Goal: Task Accomplishment & Management: Use online tool/utility

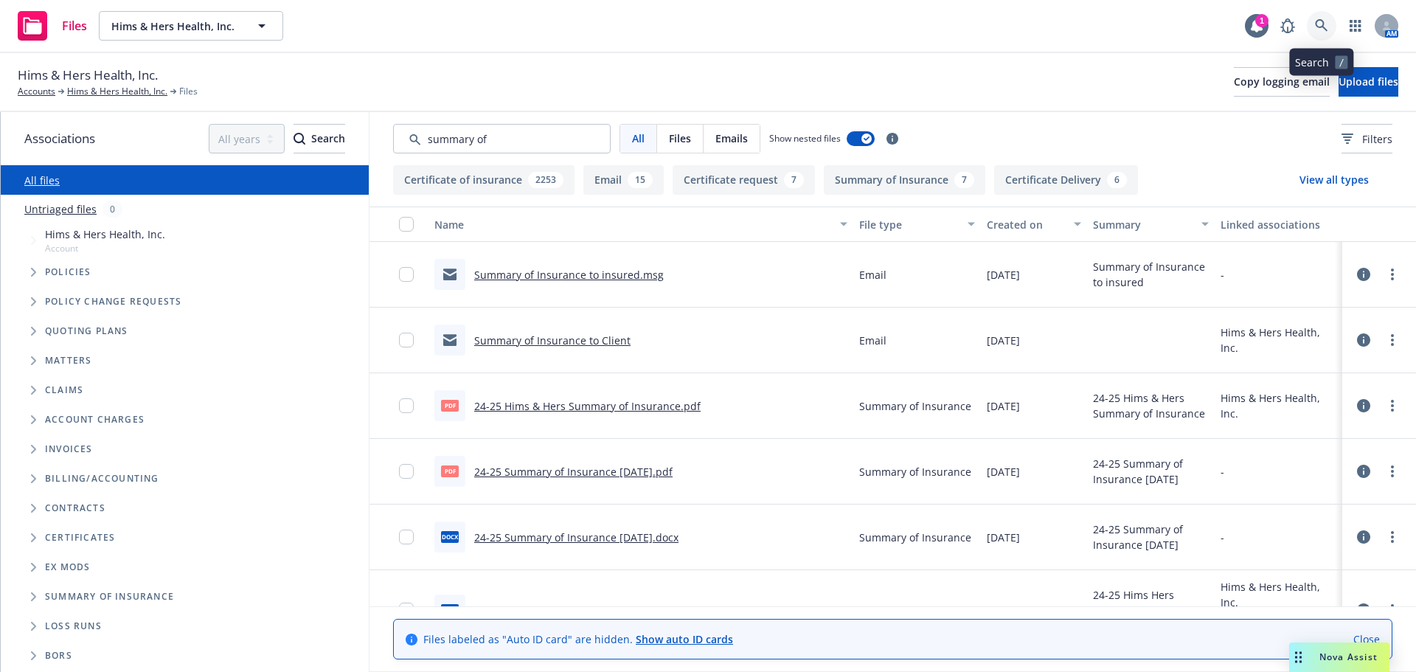
click at [1322, 24] on icon at bounding box center [1321, 25] width 13 height 13
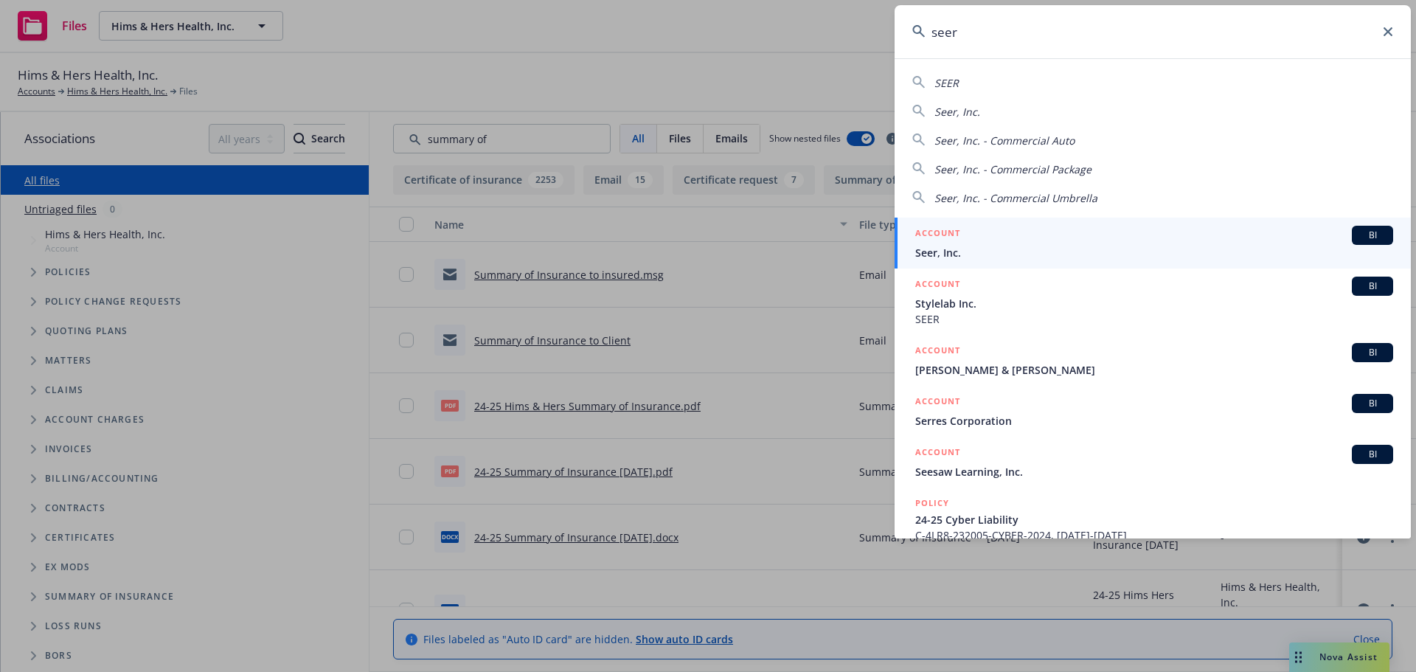
type input "seer"
click at [994, 246] on span "Seer, Inc." at bounding box center [1154, 252] width 478 height 15
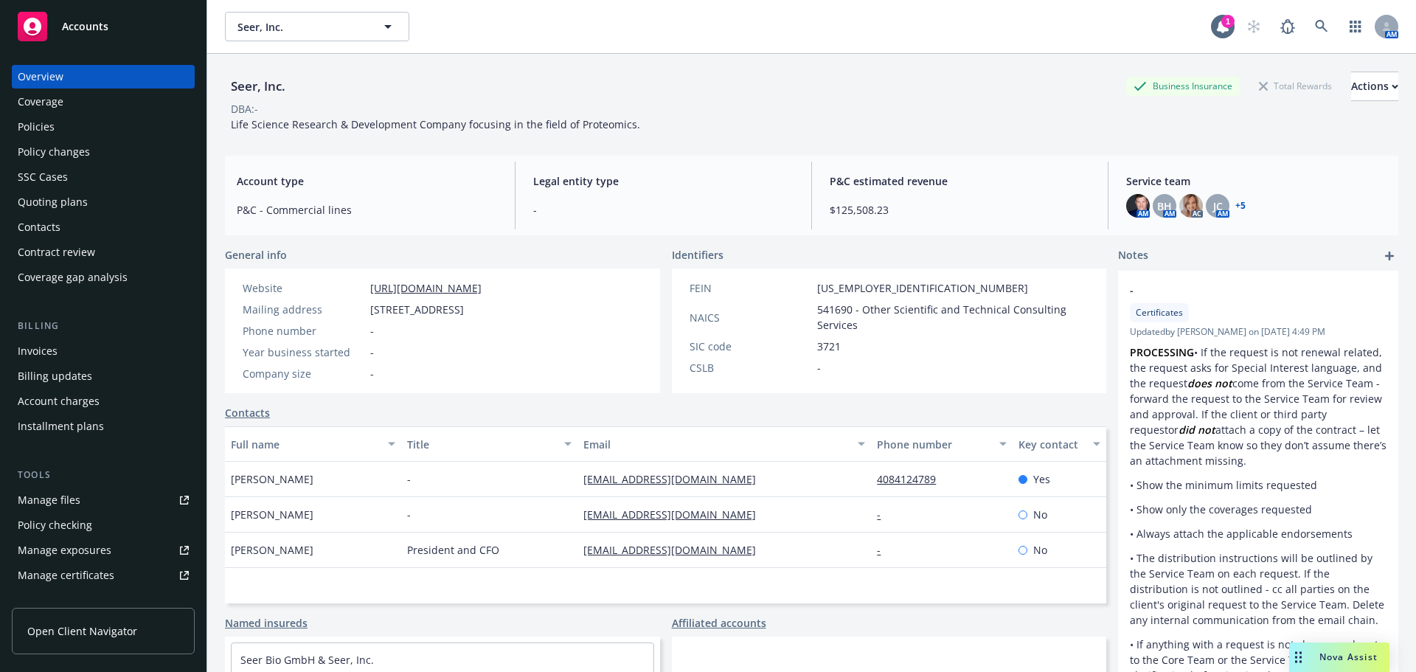
click at [60, 500] on div "Manage files" at bounding box center [49, 500] width 63 height 24
click at [1315, 28] on icon at bounding box center [1321, 26] width 13 height 13
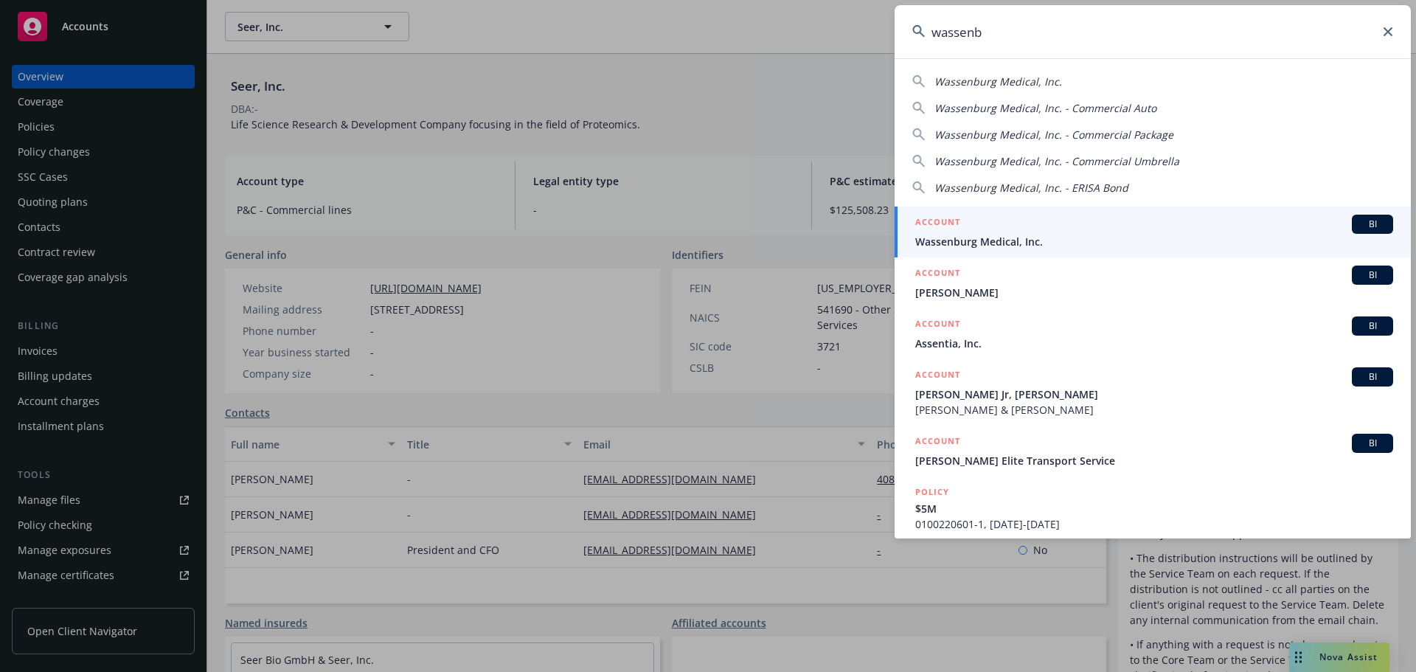
type input "wassenb"
click at [1101, 238] on span "Wassenburg Medical, Inc." at bounding box center [1154, 241] width 478 height 15
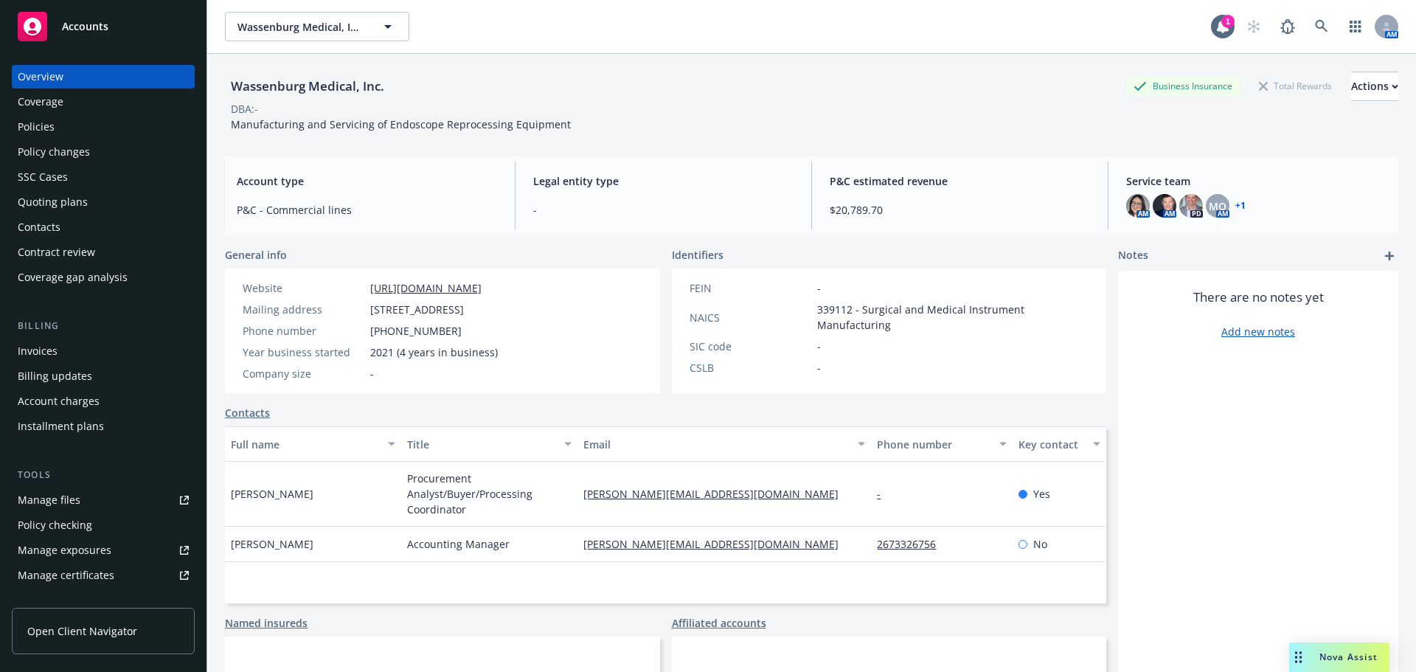
click at [81, 119] on div "Policies" at bounding box center [103, 127] width 171 height 24
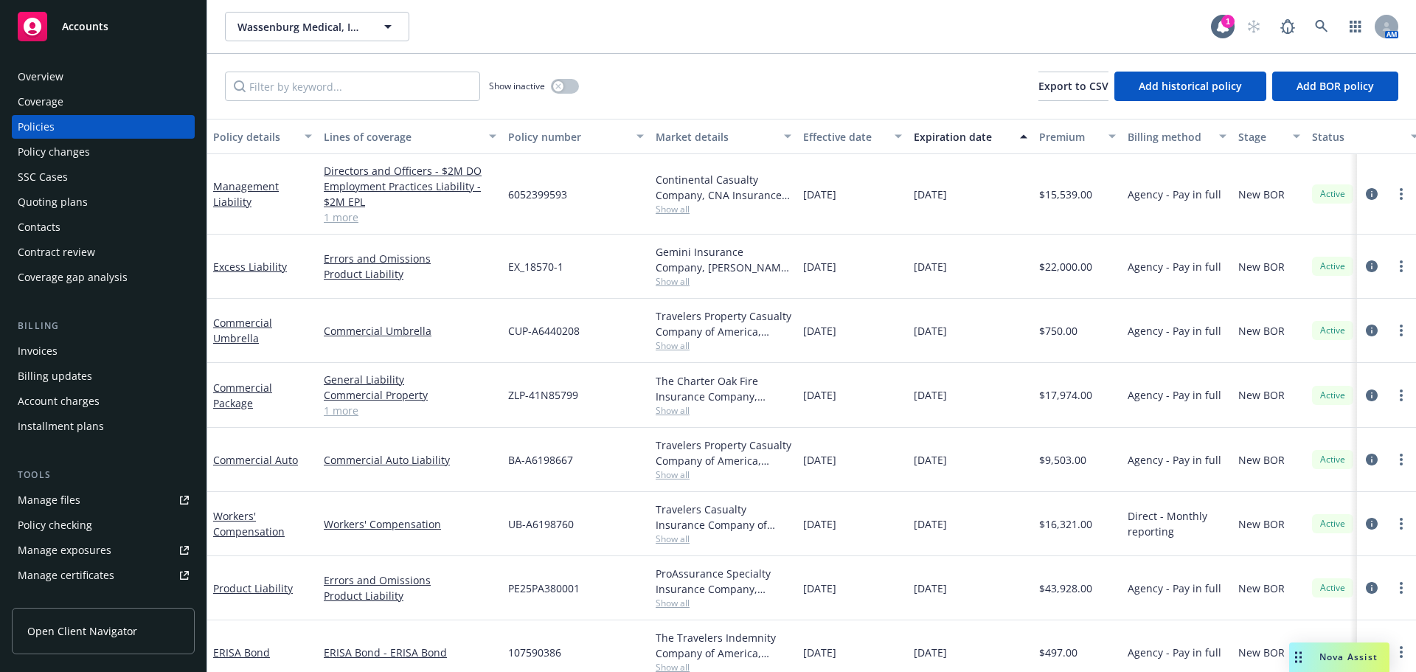
click at [70, 198] on div "Quoting plans" at bounding box center [53, 202] width 70 height 24
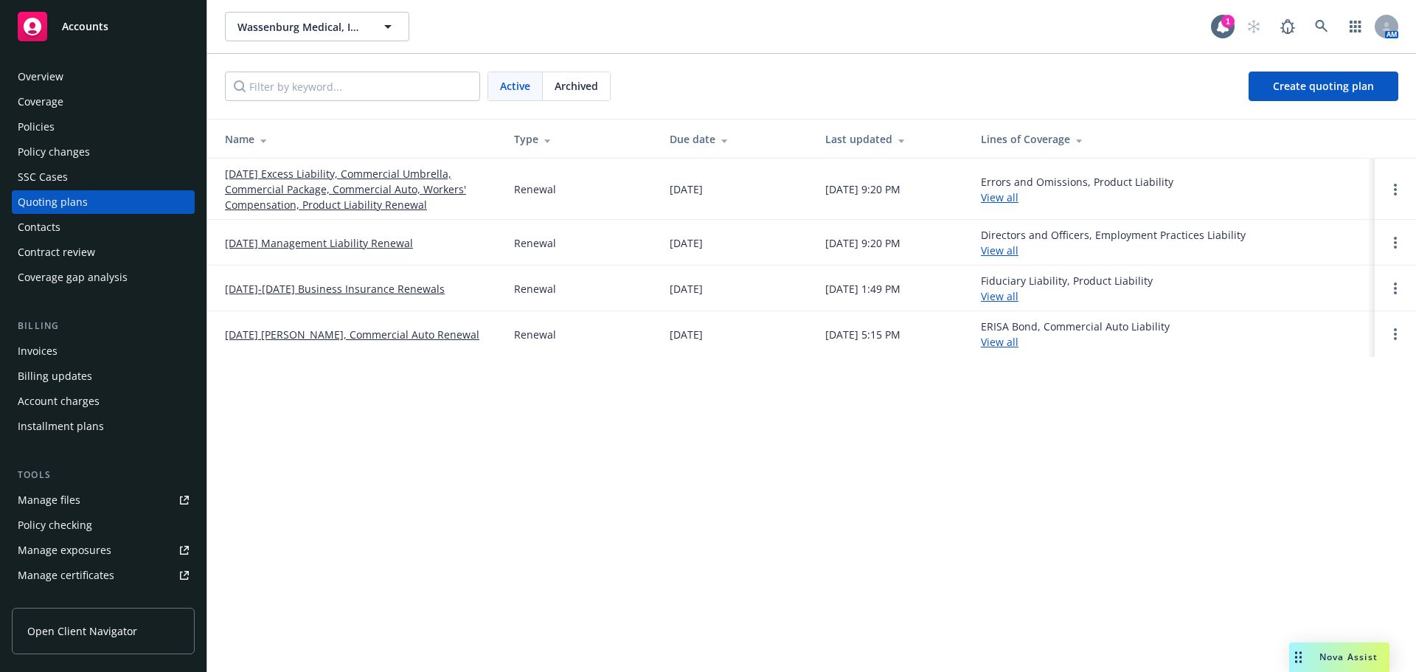
click at [331, 187] on link "01/01/26 Excess Liability, Commercial Umbrella, Commercial Package, Commercial …" at bounding box center [358, 189] width 266 height 46
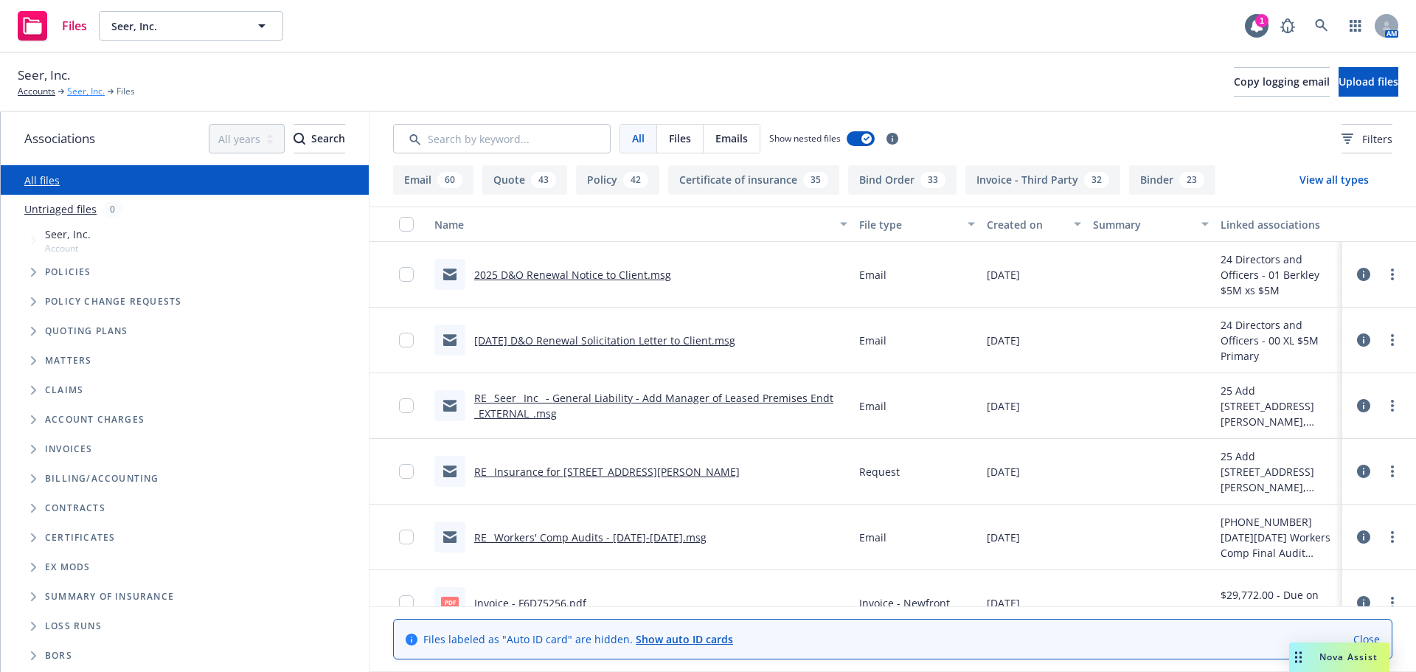
click at [74, 93] on link "Seer, Inc." at bounding box center [86, 91] width 38 height 13
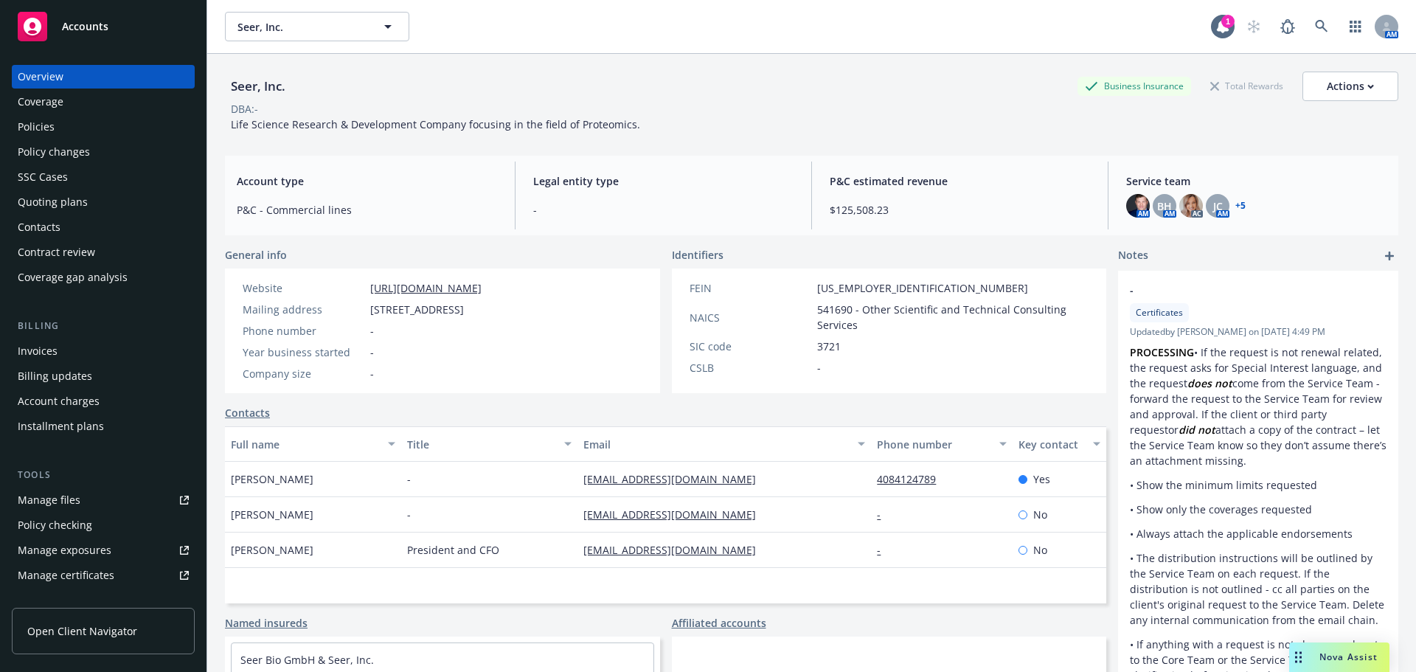
click at [77, 204] on div "Quoting plans" at bounding box center [53, 202] width 70 height 24
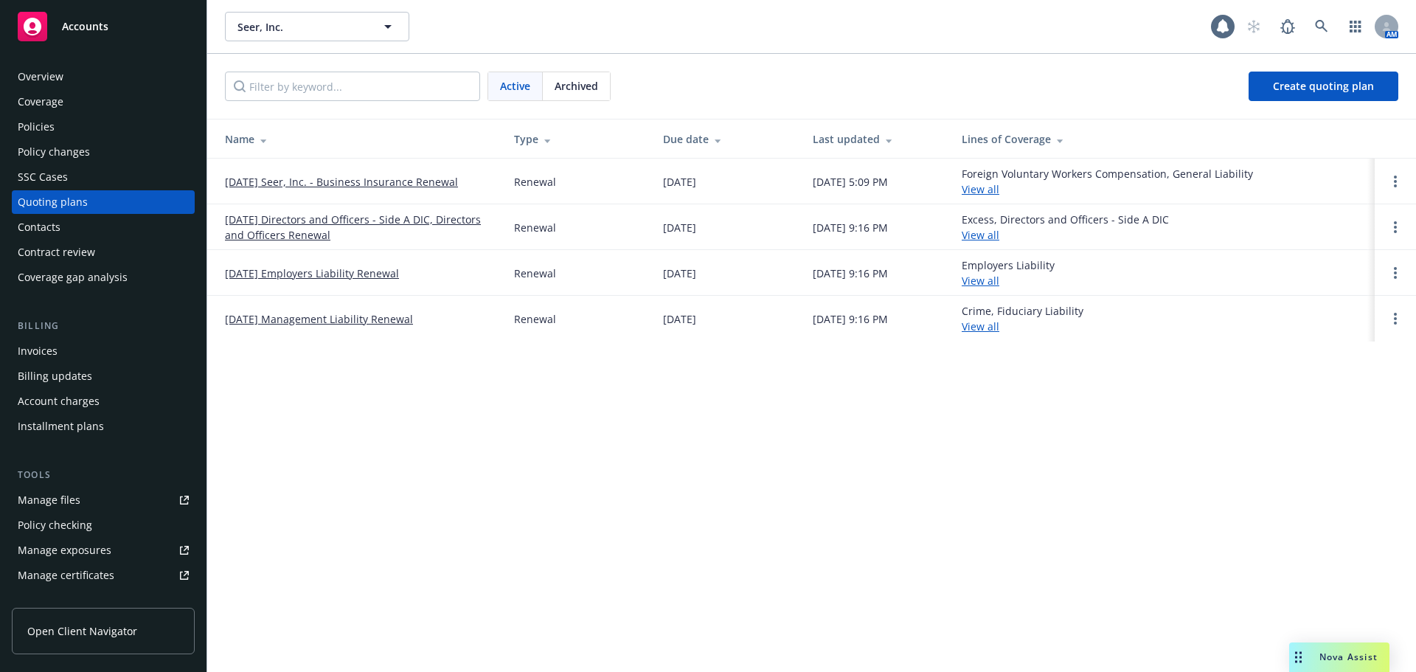
click at [347, 183] on link "01/01/26 Seer, Inc. - Business Insurance Renewal" at bounding box center [341, 181] width 233 height 15
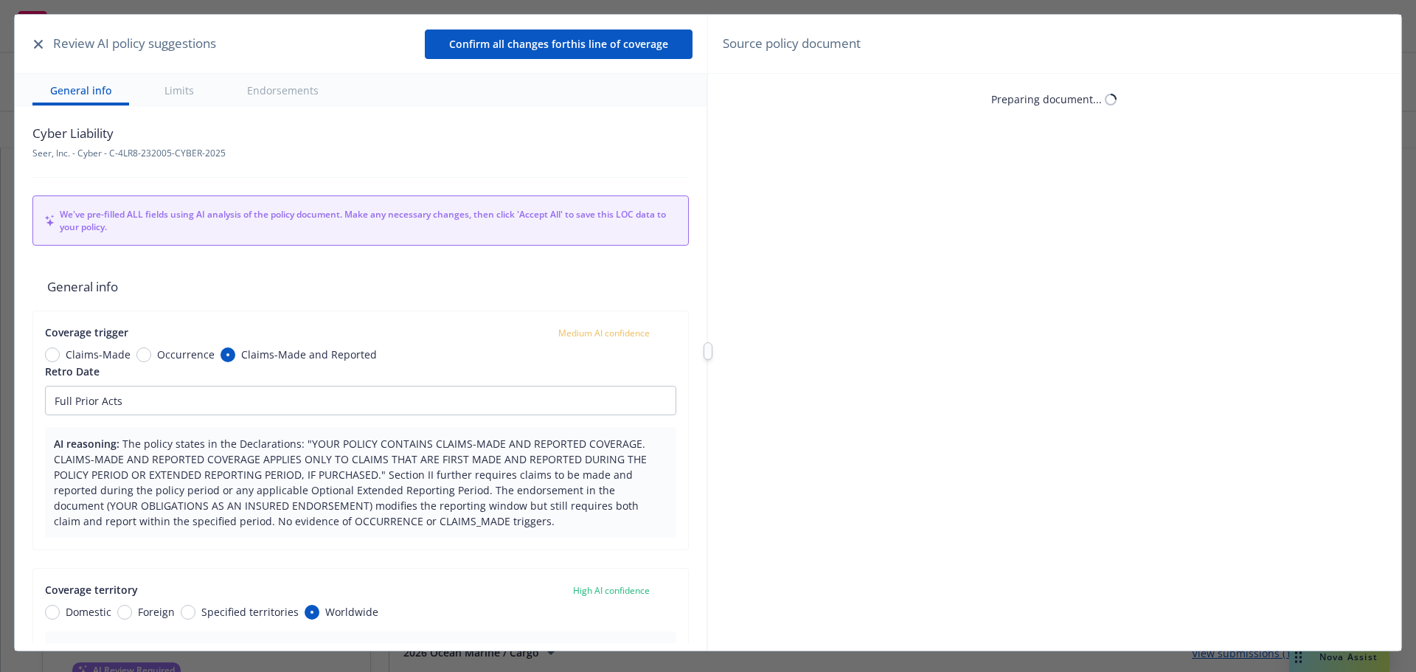
click at [39, 46] on icon "button" at bounding box center [38, 44] width 9 height 9
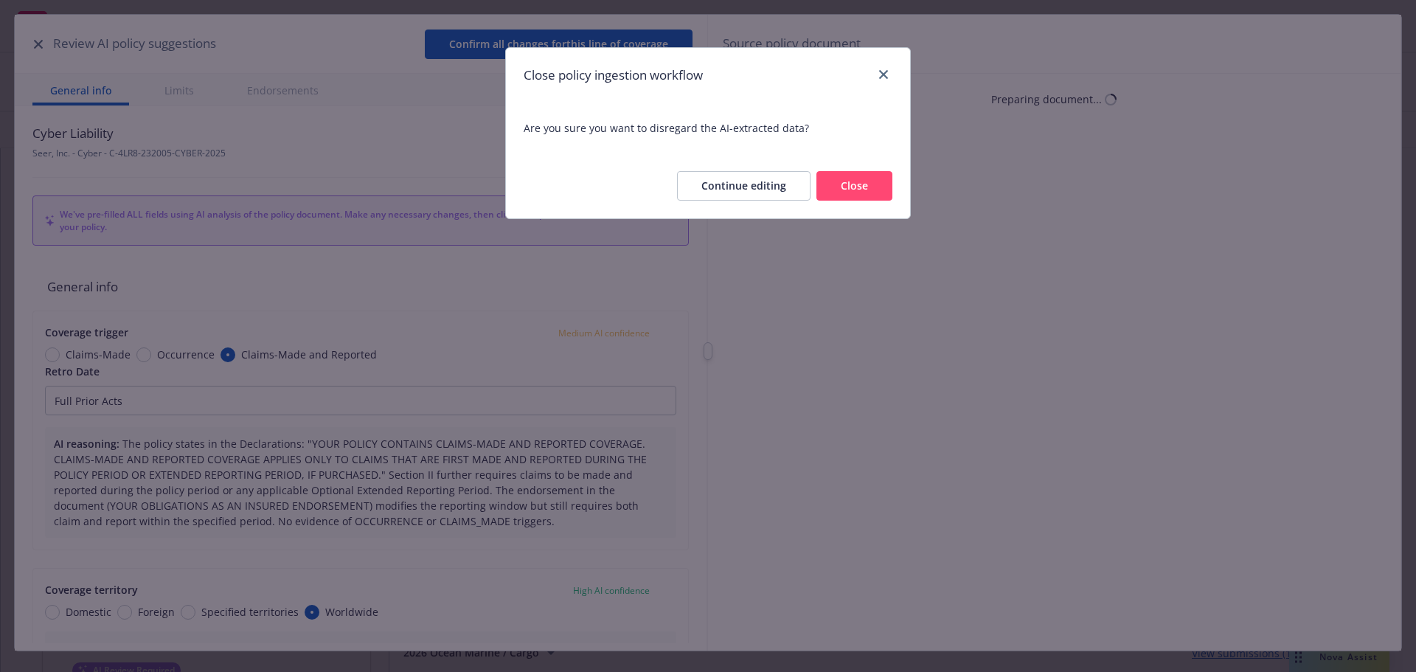
click at [857, 190] on button "Close" at bounding box center [855, 186] width 76 height 30
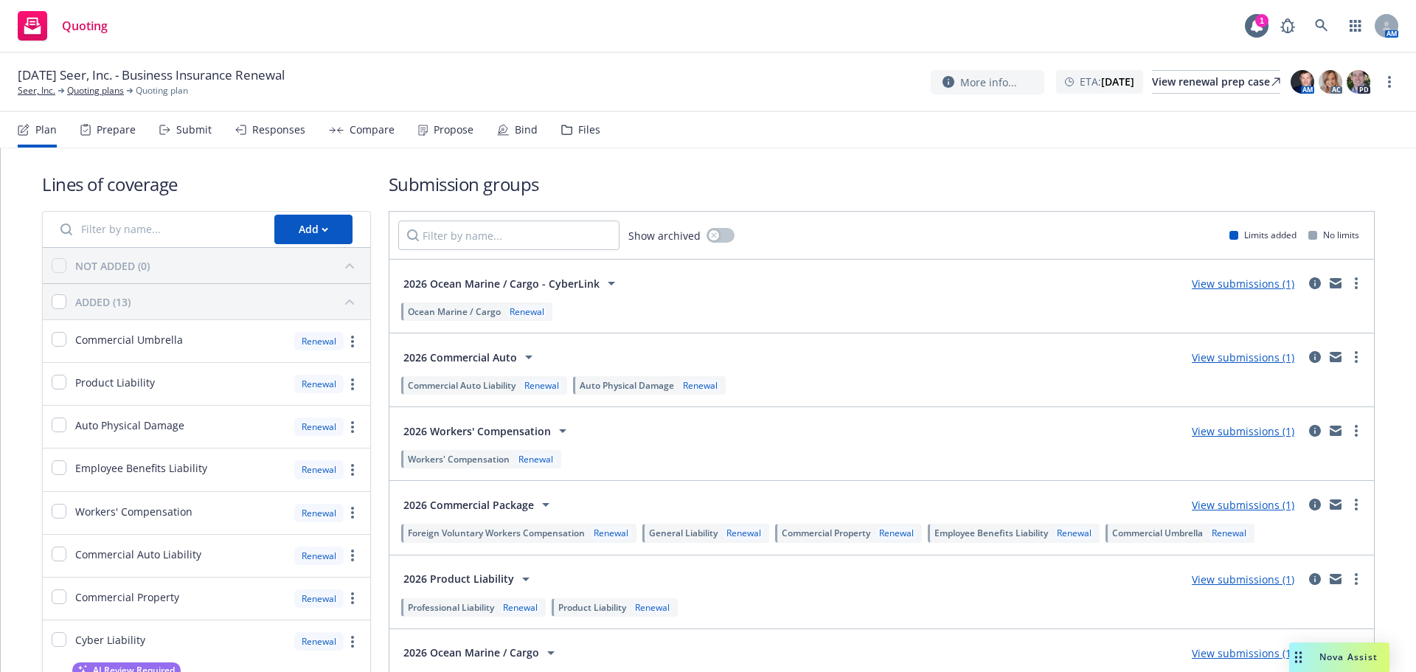
click at [578, 134] on div "Files" at bounding box center [589, 130] width 22 height 12
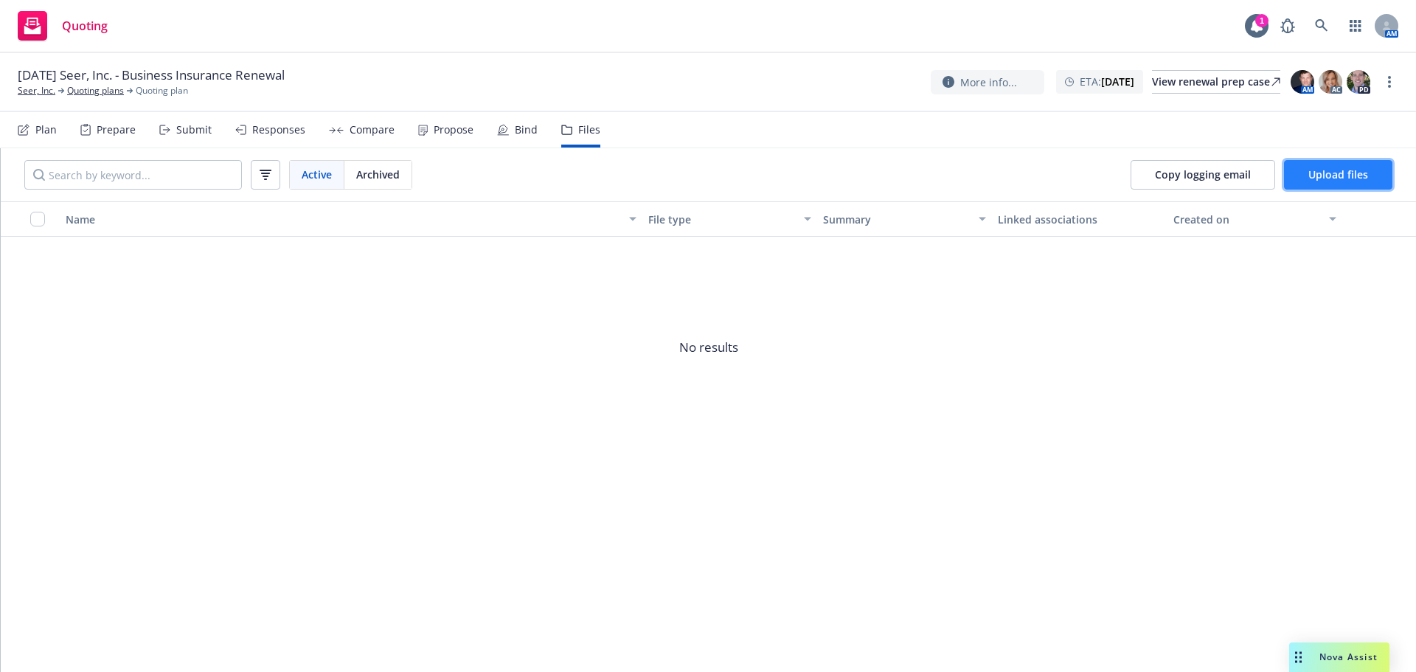
click at [1345, 176] on span "Upload files" at bounding box center [1338, 174] width 60 height 14
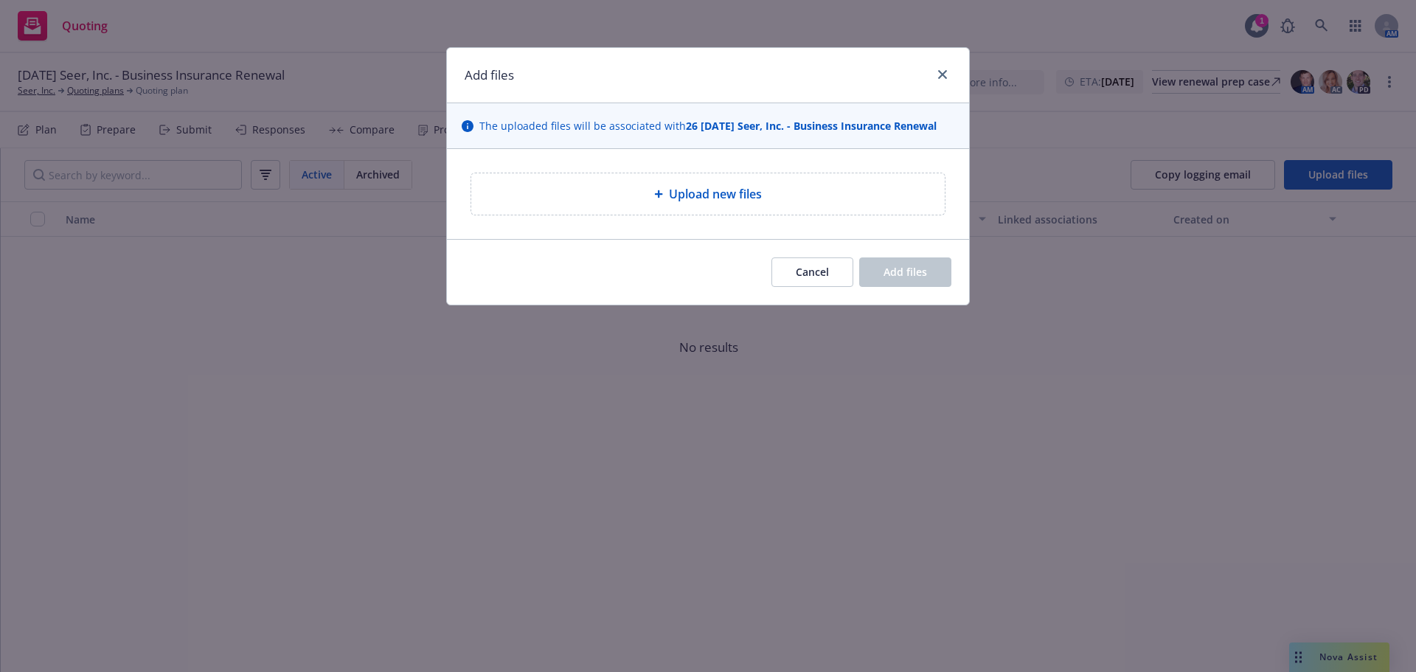
type textarea "x"
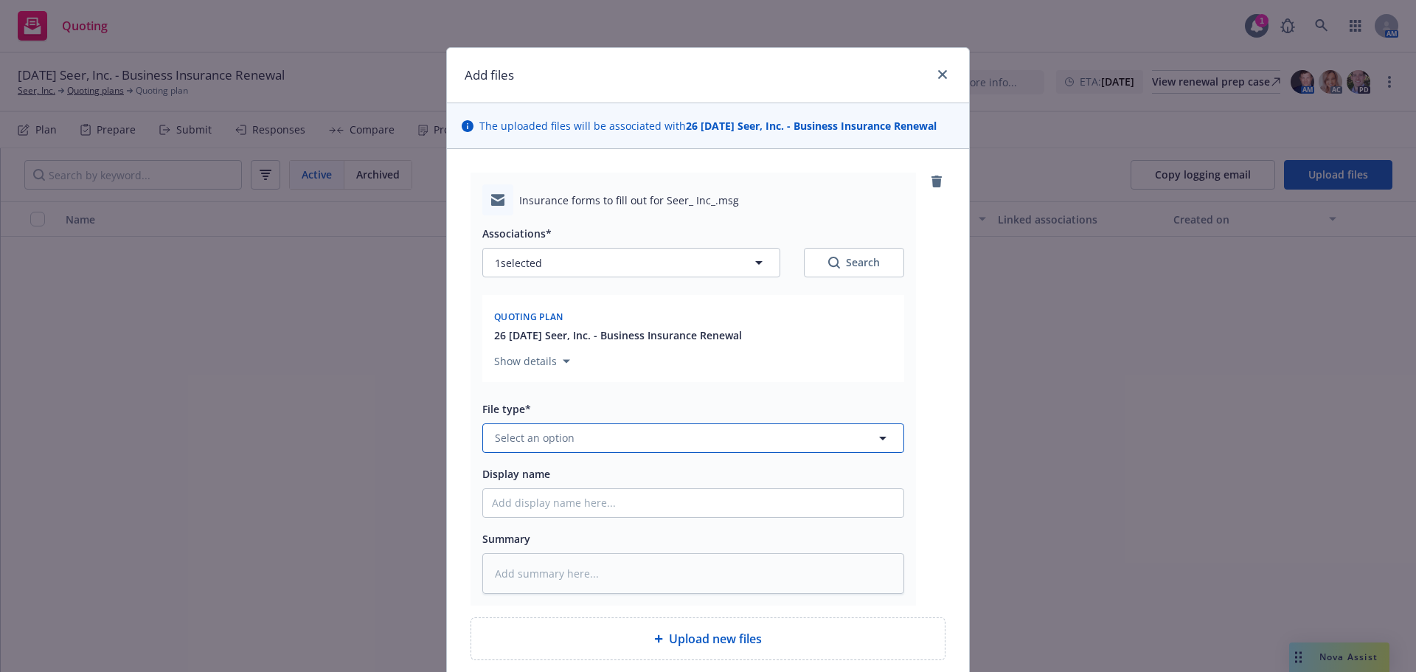
click at [558, 436] on span "Select an option" at bounding box center [535, 437] width 80 height 15
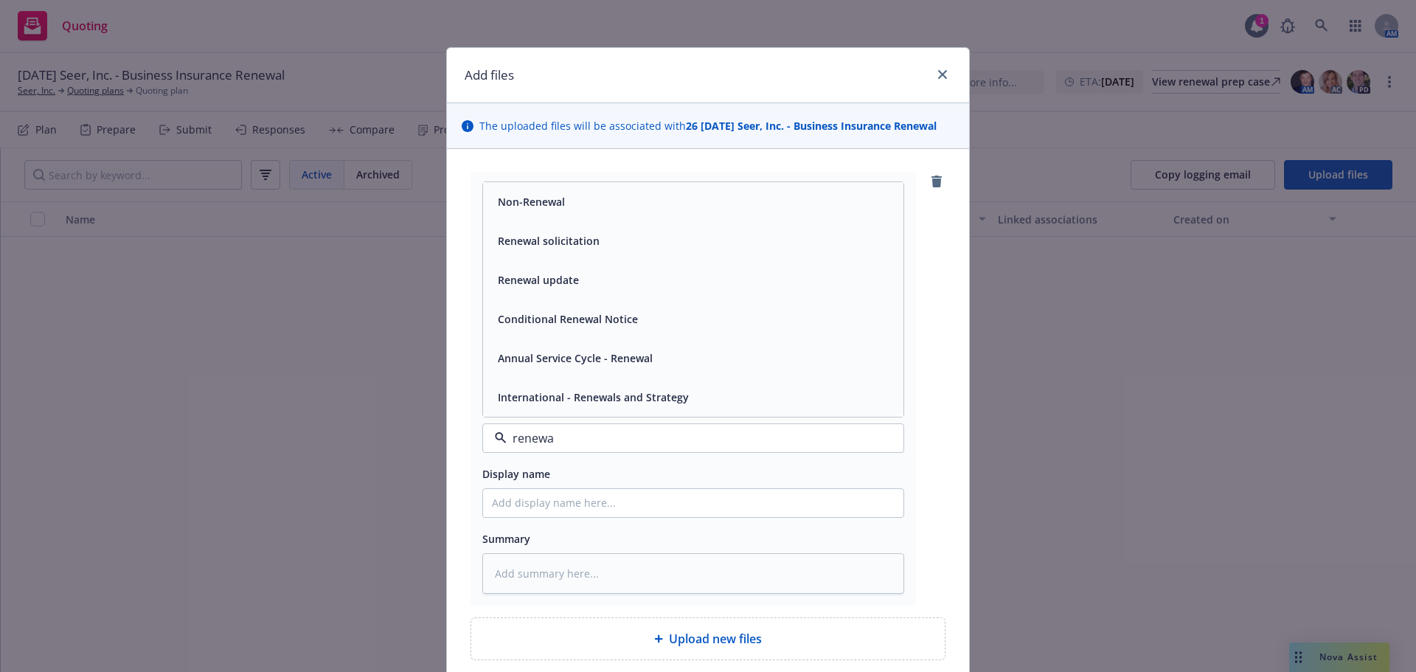
type input "renewal"
click at [568, 235] on span "Renewal solicitation" at bounding box center [549, 240] width 102 height 15
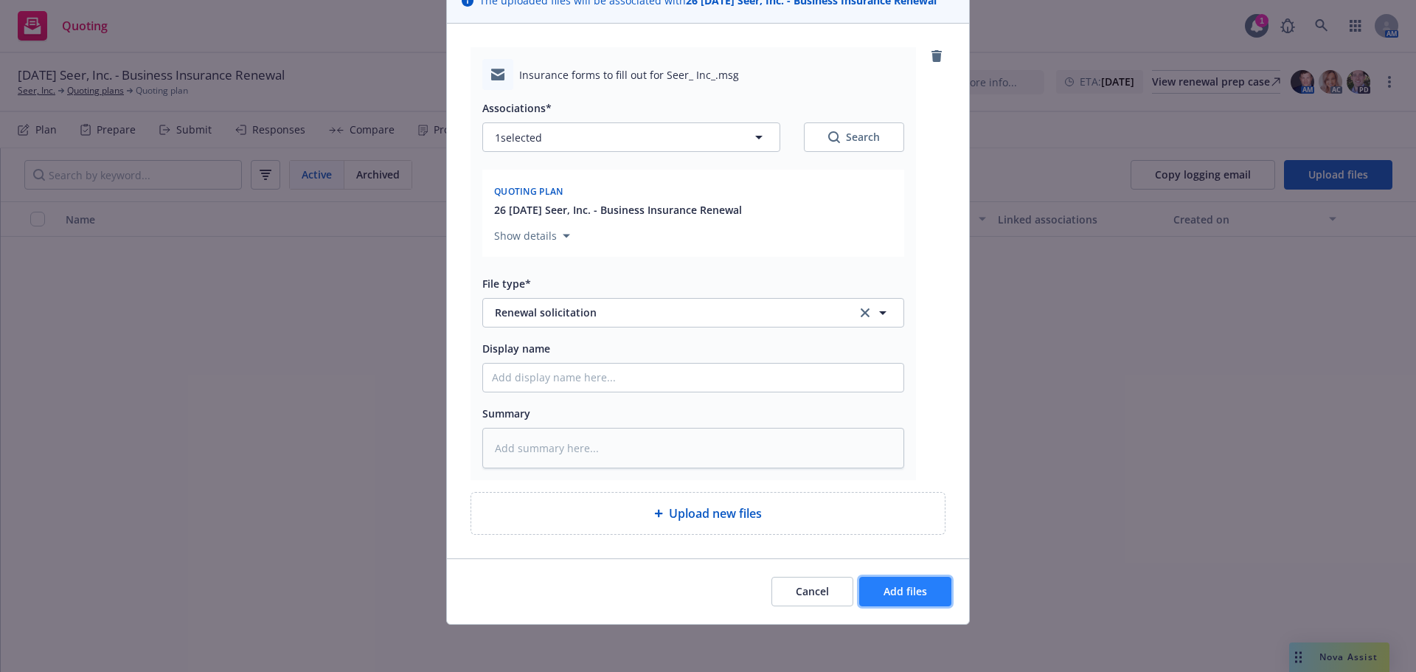
click at [904, 600] on button "Add files" at bounding box center [905, 592] width 92 height 30
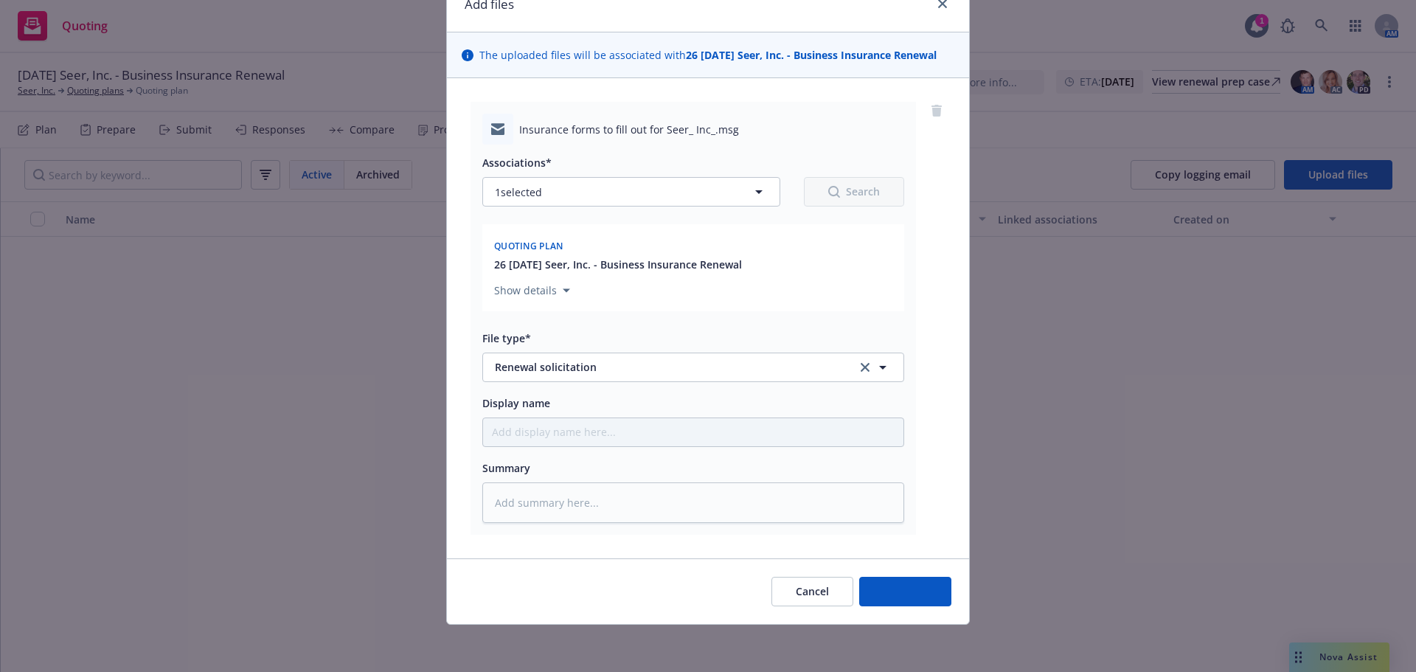
scroll to position [71, 0]
type textarea "x"
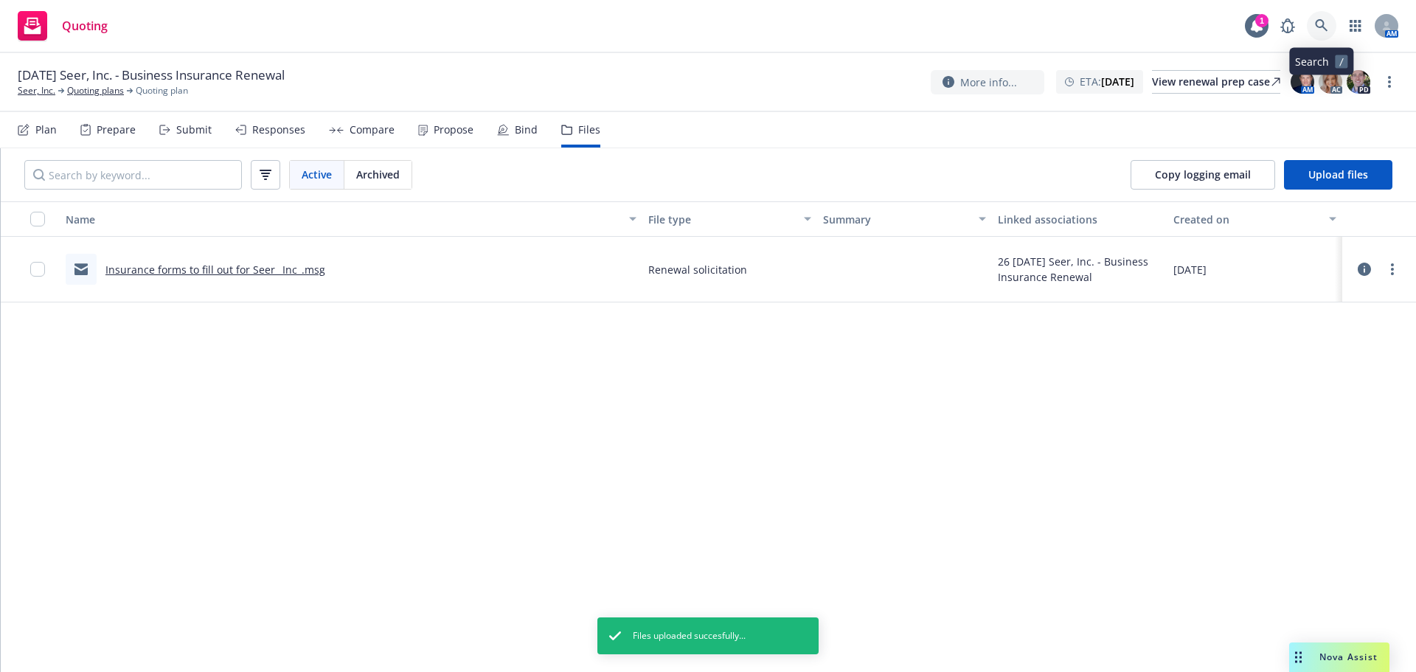
click at [1327, 21] on icon at bounding box center [1321, 25] width 13 height 13
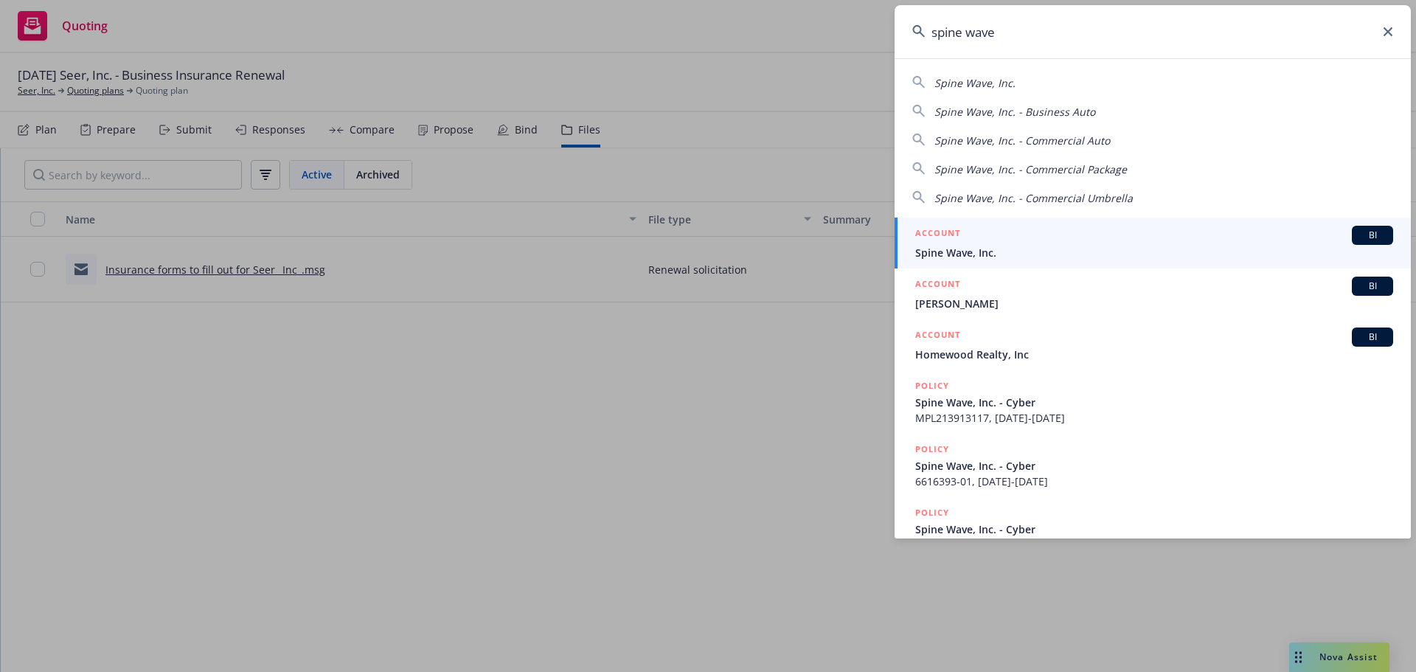
type input "spine wave"
click at [1016, 242] on div "ACCOUNT BI" at bounding box center [1154, 235] width 478 height 19
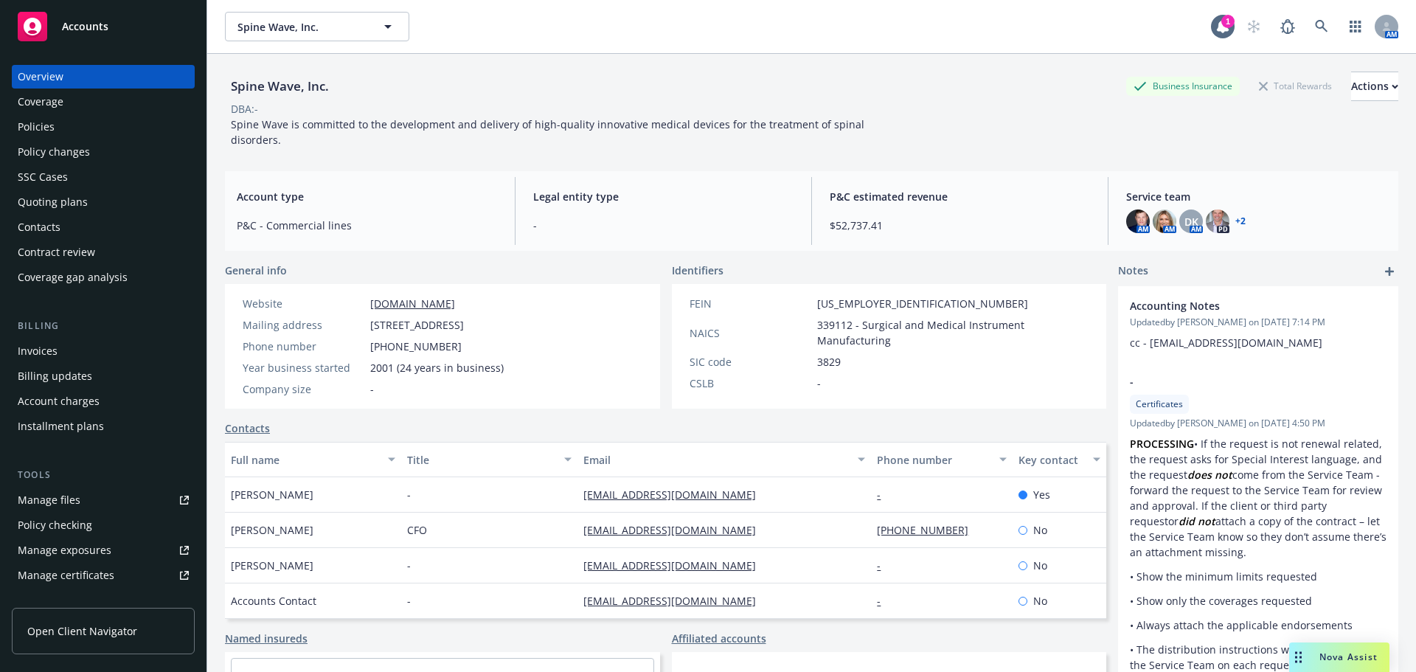
click at [76, 204] on div "Quoting plans" at bounding box center [53, 202] width 70 height 24
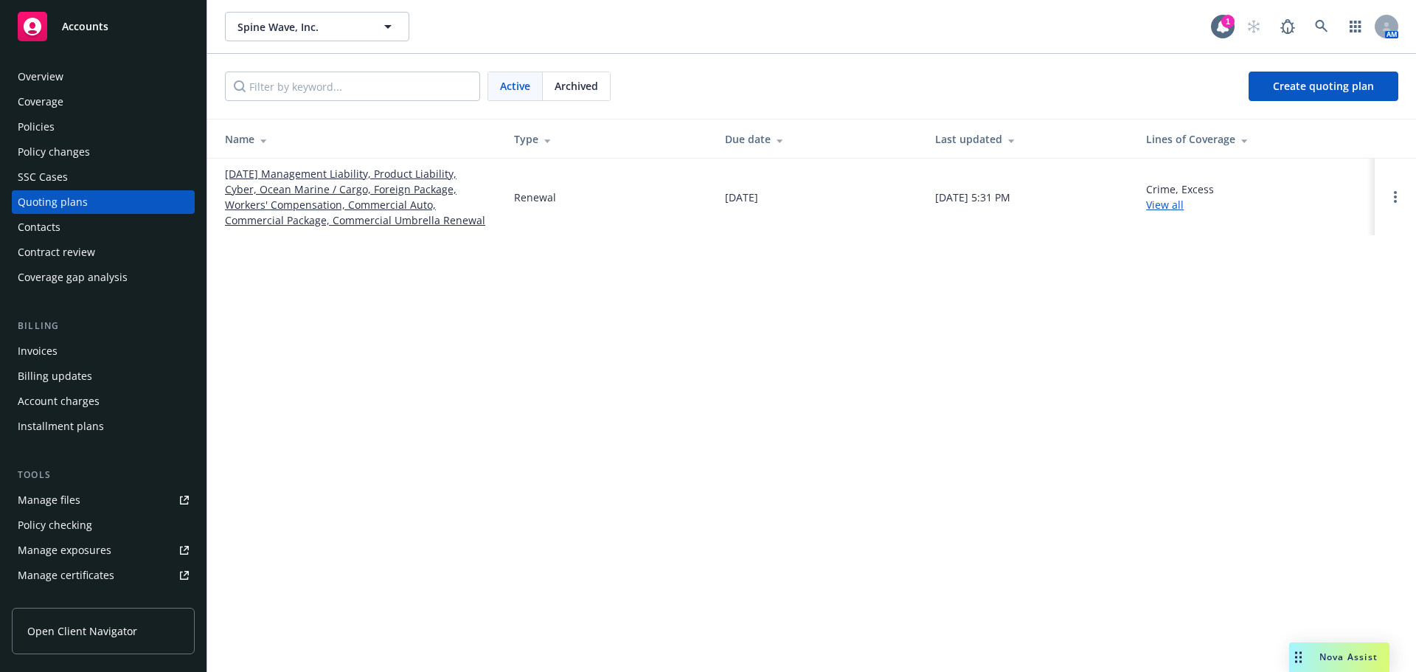
click at [299, 178] on link "12/31/25 Management Liability, Product Liability, Cyber, Ocean Marine / Cargo, …" at bounding box center [358, 197] width 266 height 62
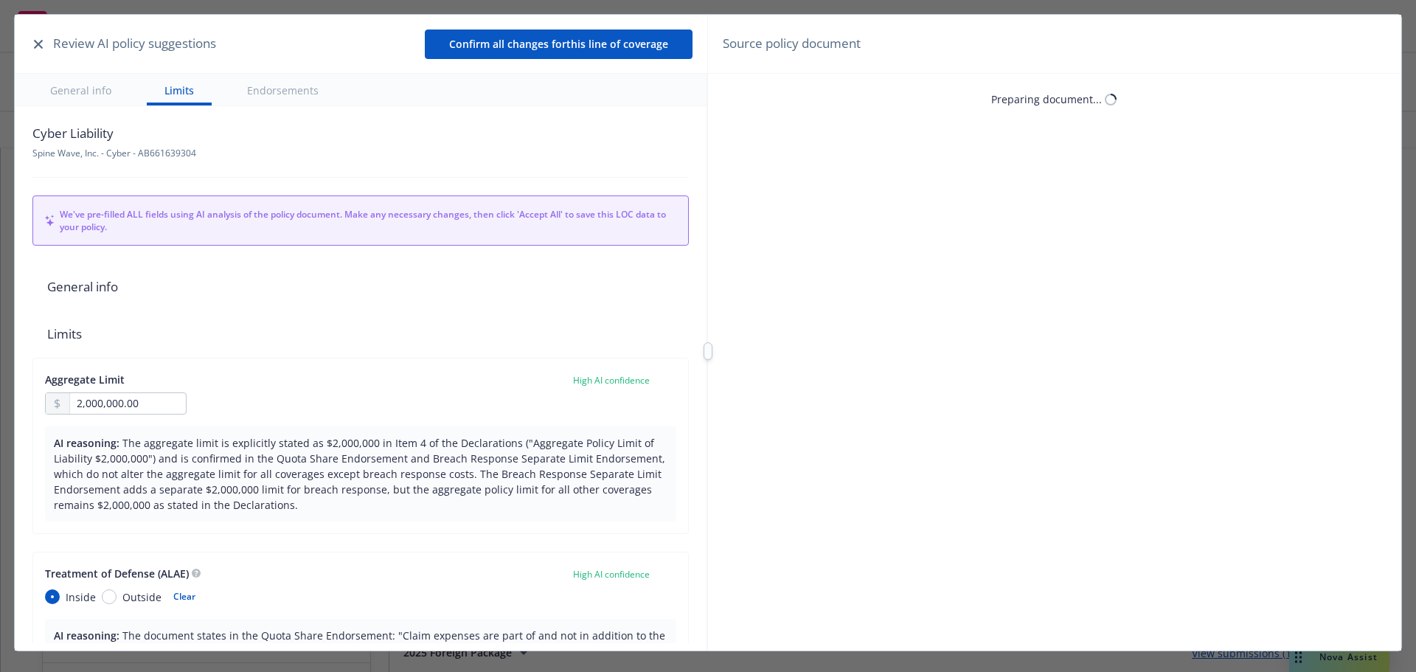
click at [34, 44] on icon "button" at bounding box center [38, 44] width 9 height 9
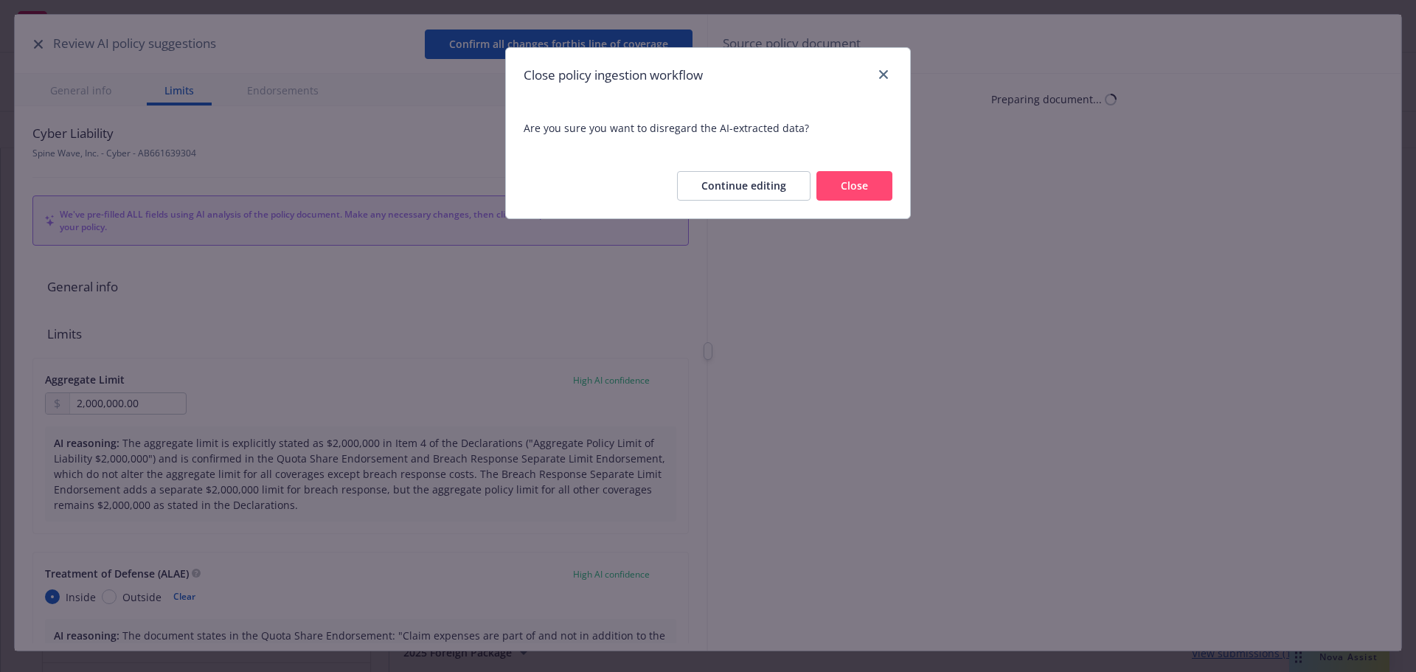
click at [857, 191] on button "Close" at bounding box center [855, 186] width 76 height 30
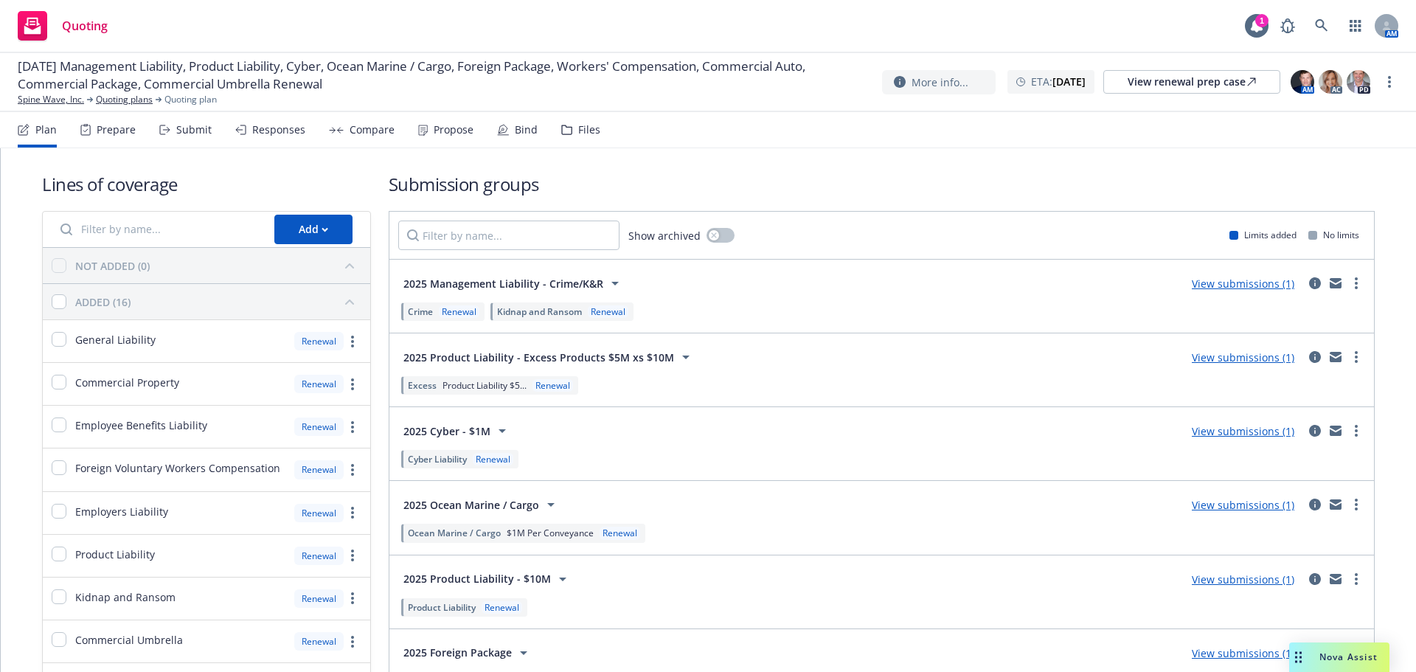
click at [597, 133] on nav "Plan Prepare Submit Responses Compare Propose Bind Files" at bounding box center [708, 129] width 1381 height 35
click at [585, 131] on div "Files" at bounding box center [589, 130] width 22 height 12
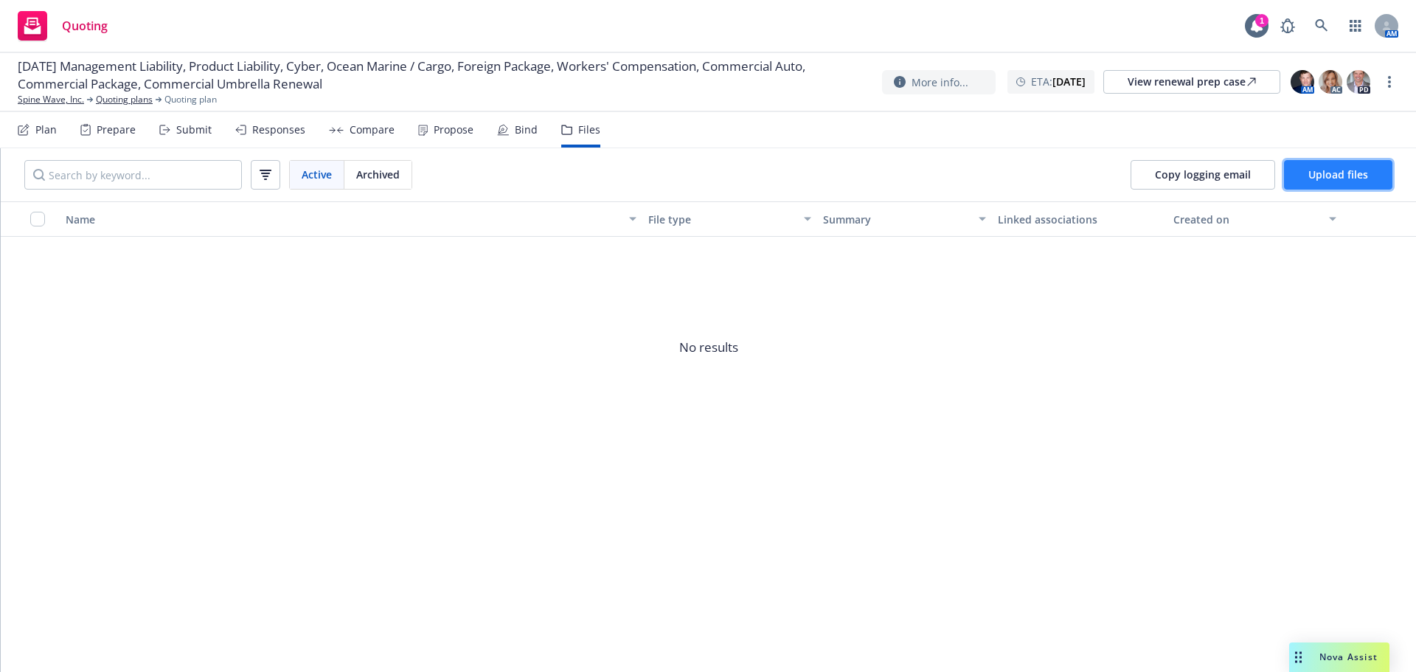
click at [1342, 175] on span "Upload files" at bounding box center [1338, 174] width 60 height 14
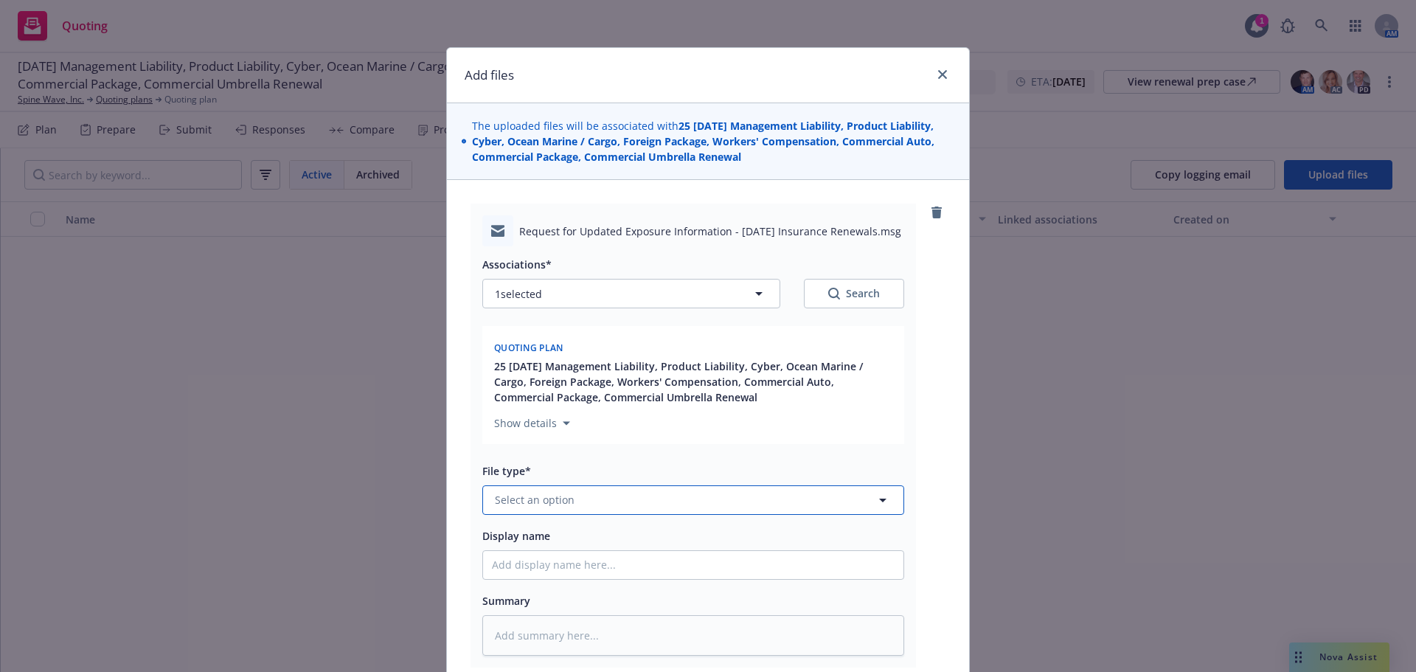
click at [533, 499] on span "Select an option" at bounding box center [535, 499] width 80 height 15
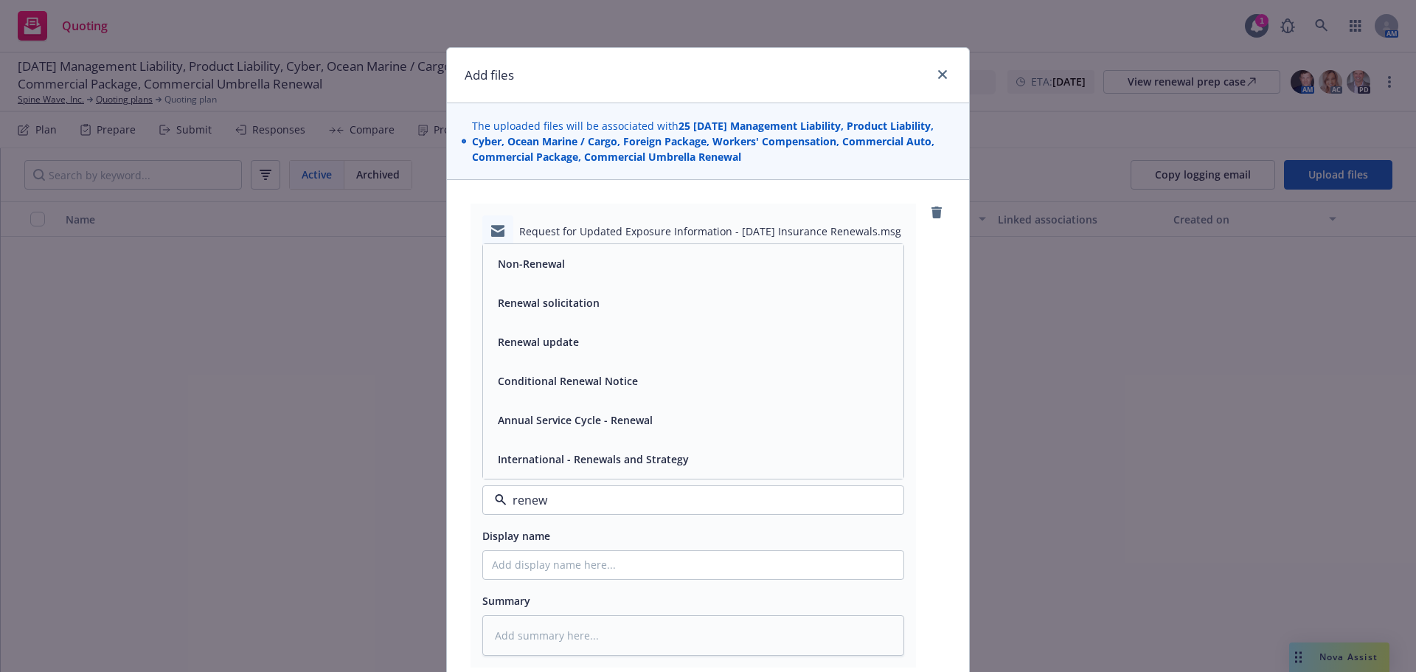
type input "renewa"
click at [590, 311] on div "Renewal solicitation" at bounding box center [547, 302] width 111 height 21
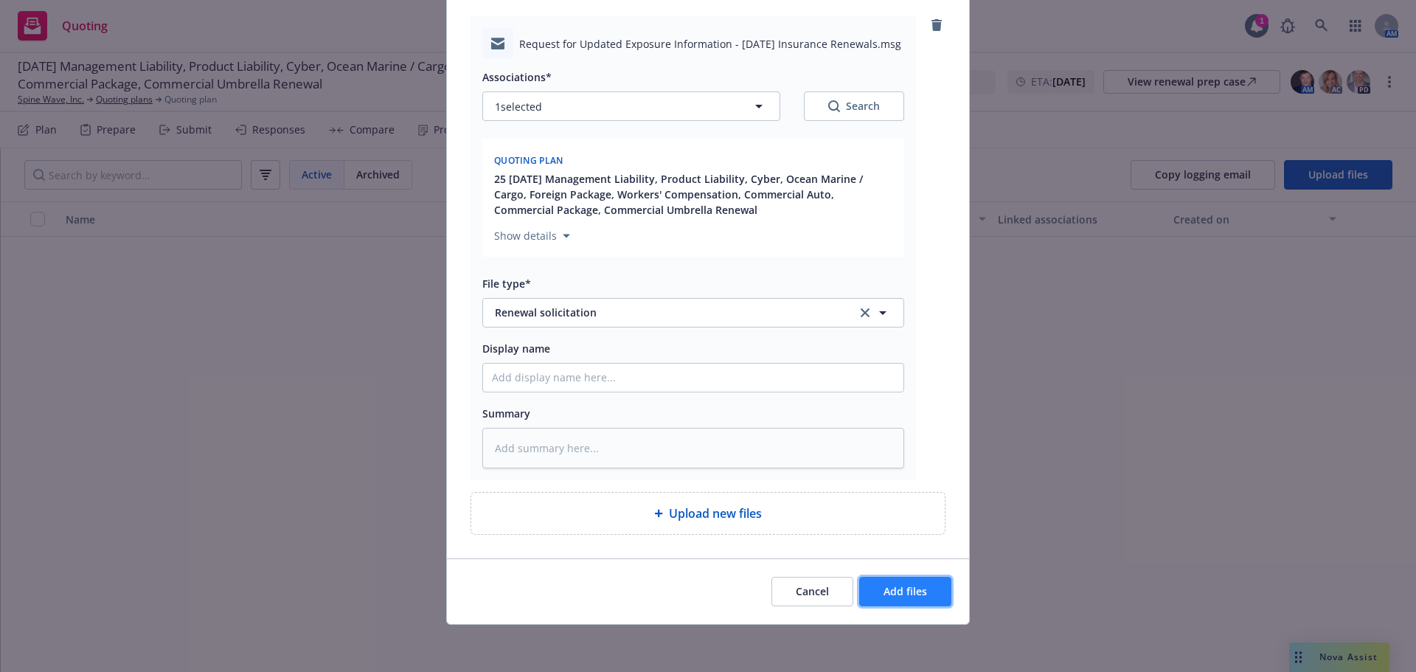
click at [890, 594] on span "Add files" at bounding box center [906, 591] width 44 height 14
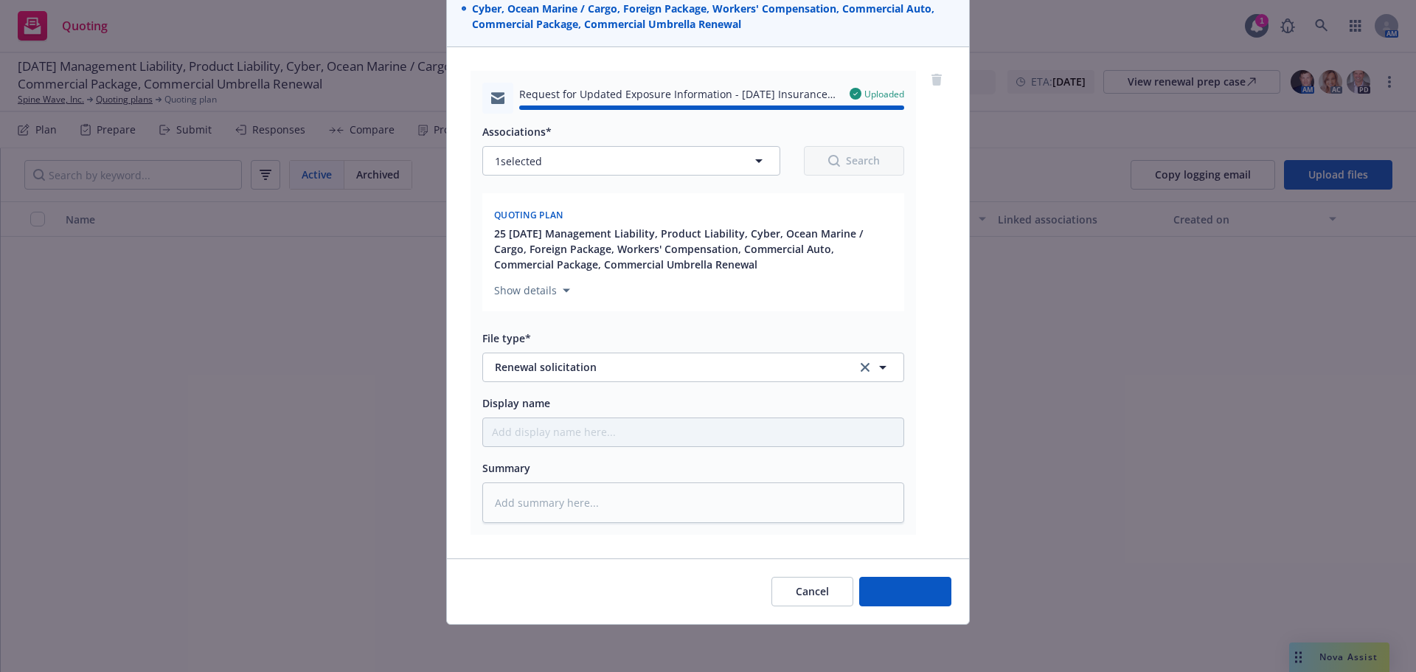
type textarea "x"
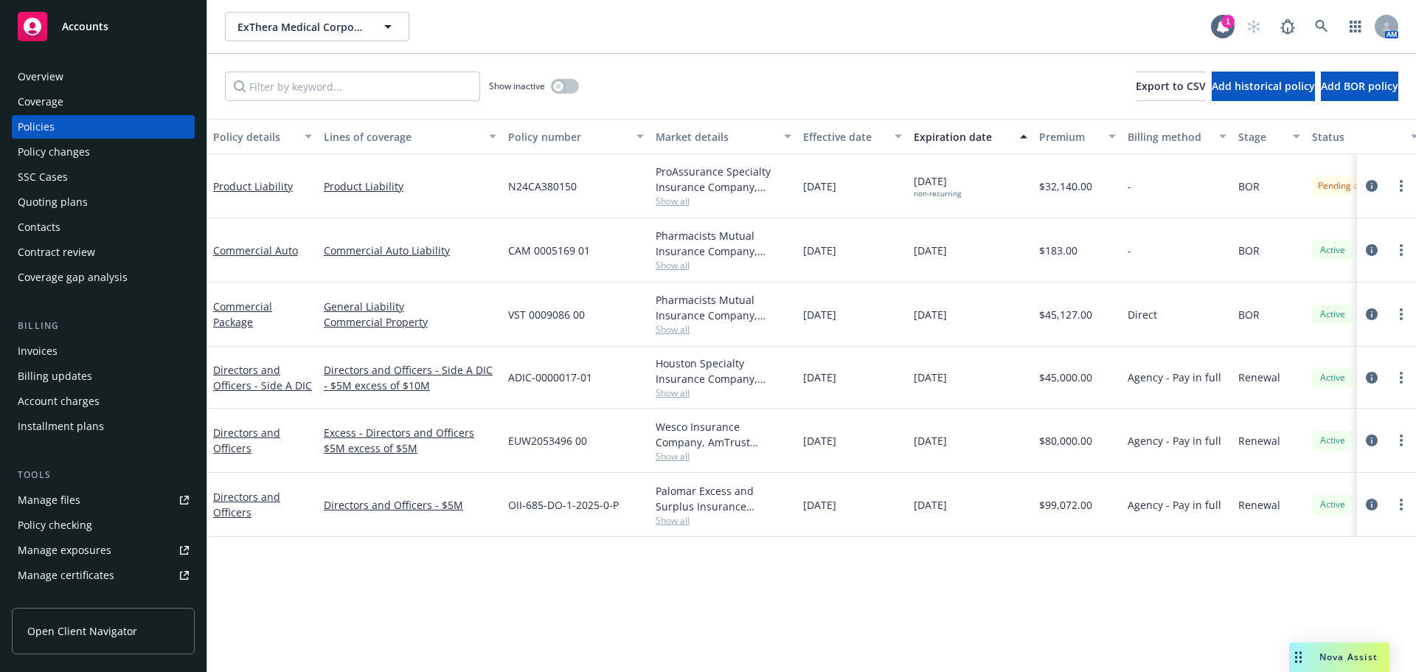
click at [1210, 41] on div "ExThera Medical Corporation ExThera Medical Corporation" at bounding box center [718, 27] width 986 height 30
click at [1221, 27] on icon at bounding box center [1223, 26] width 12 height 13
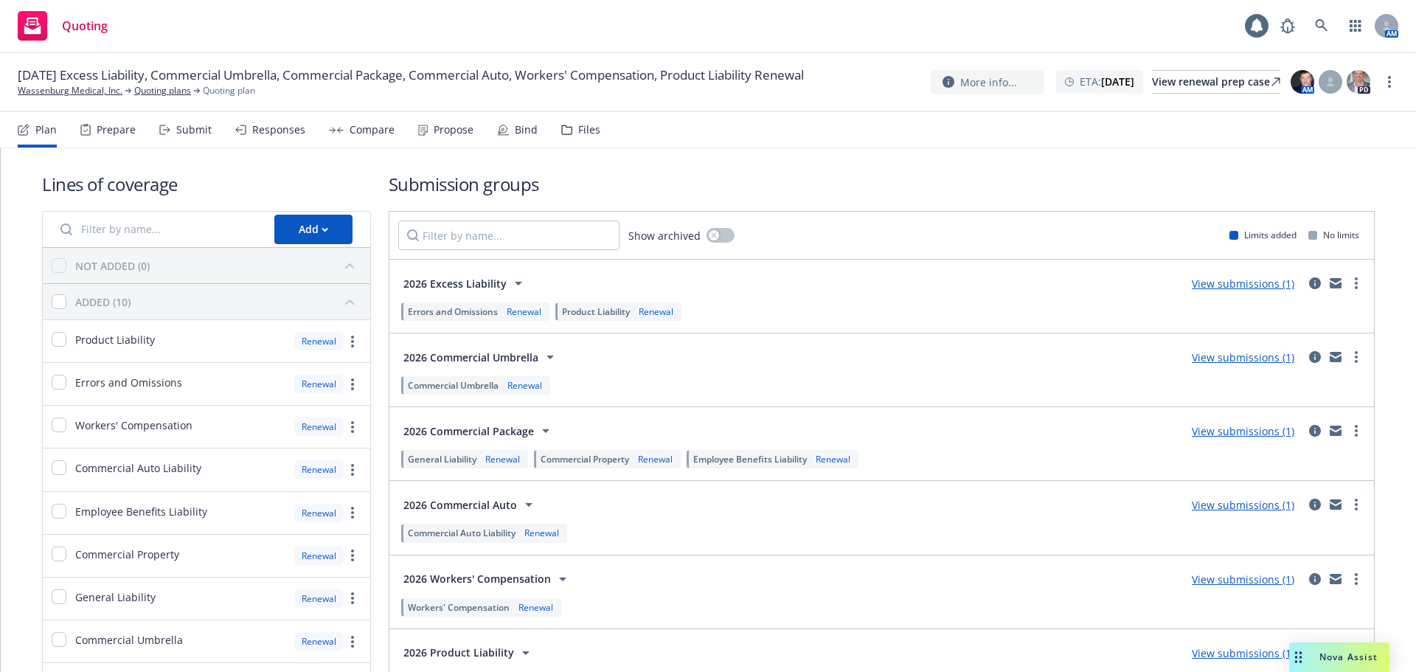
click at [564, 135] on div "Files" at bounding box center [580, 129] width 39 height 35
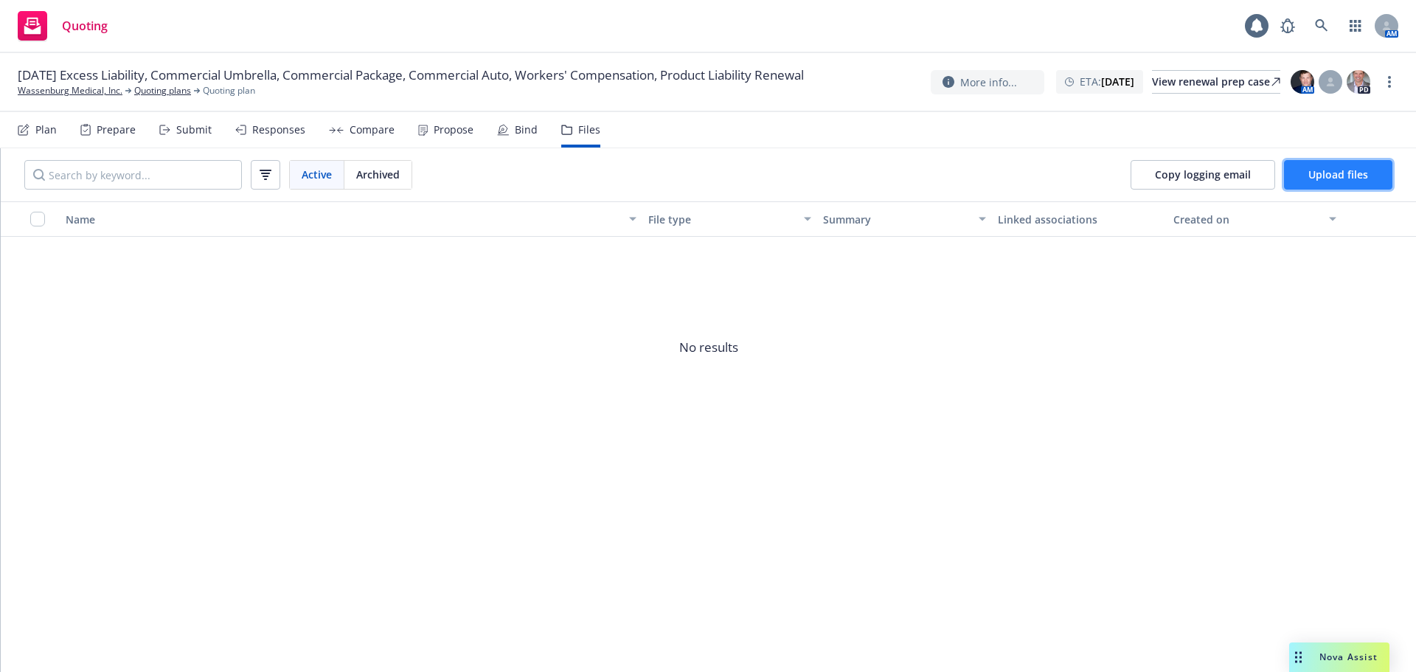
click at [1334, 176] on span "Upload files" at bounding box center [1338, 174] width 60 height 14
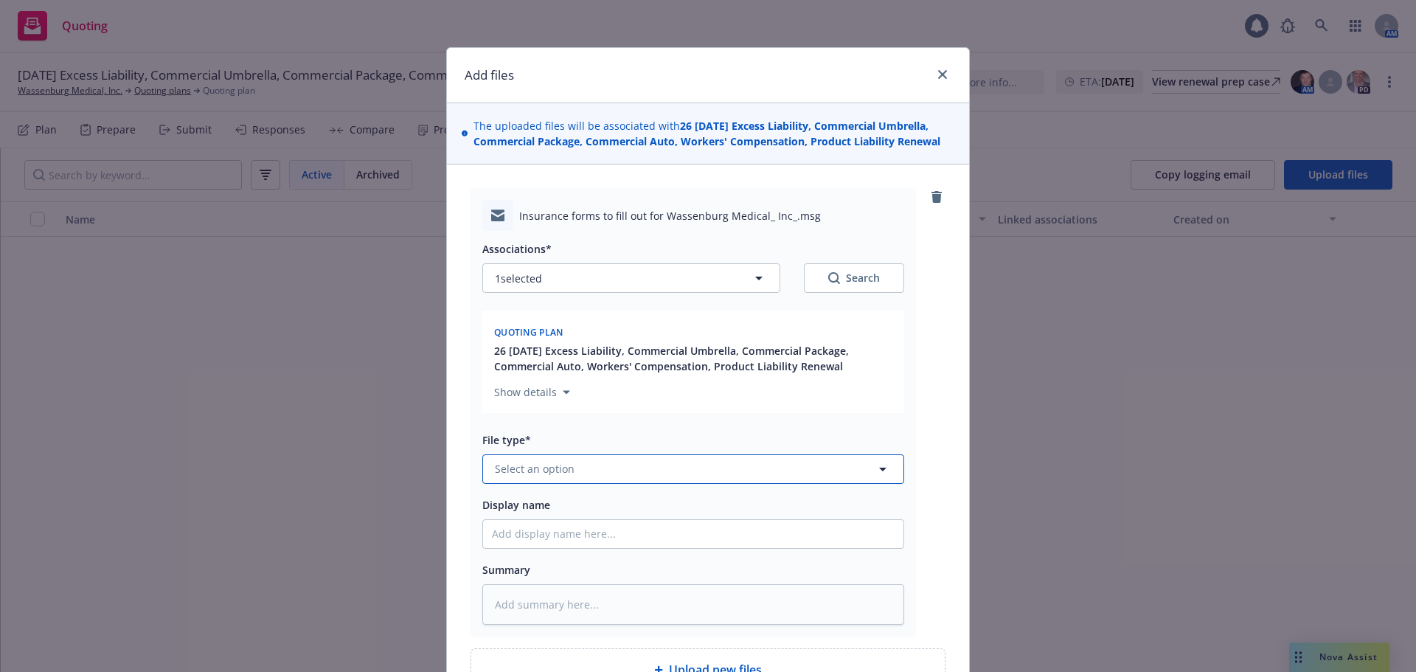
click at [498, 482] on button "Select an option" at bounding box center [693, 469] width 422 height 30
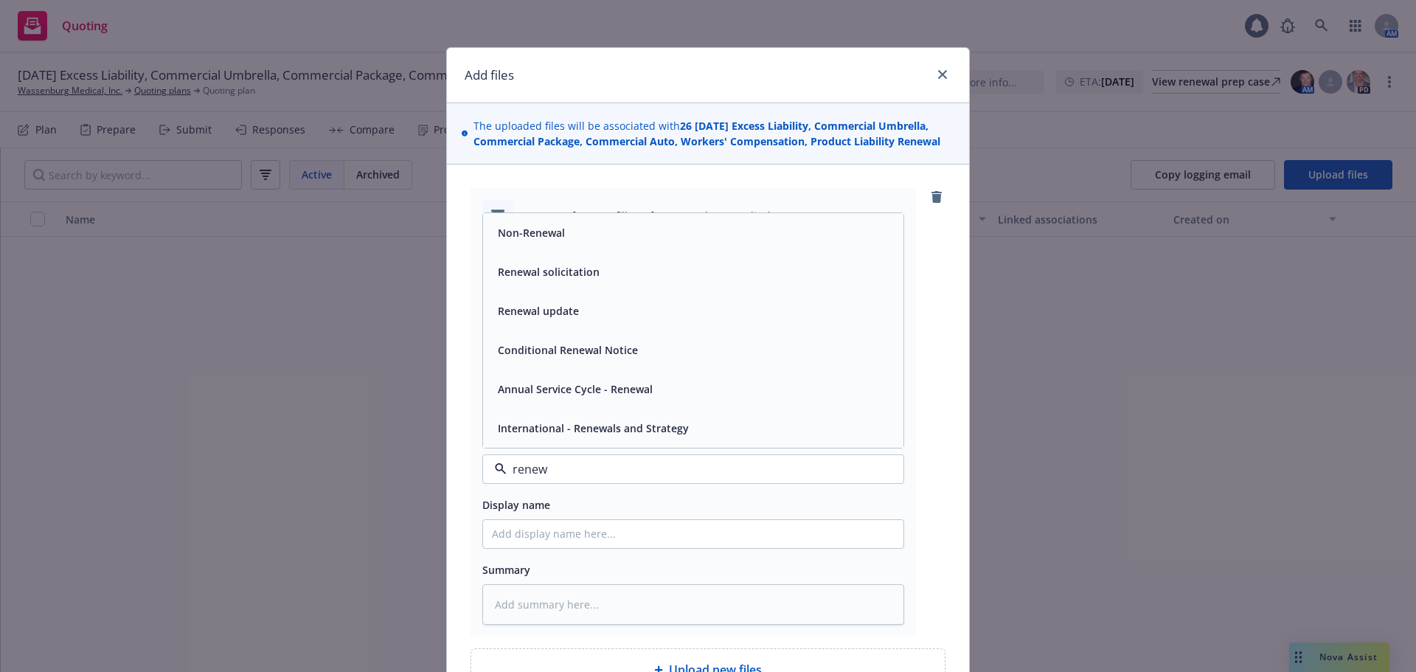
type input "renewa"
click at [585, 276] on span "Renewal solicitation" at bounding box center [549, 271] width 102 height 15
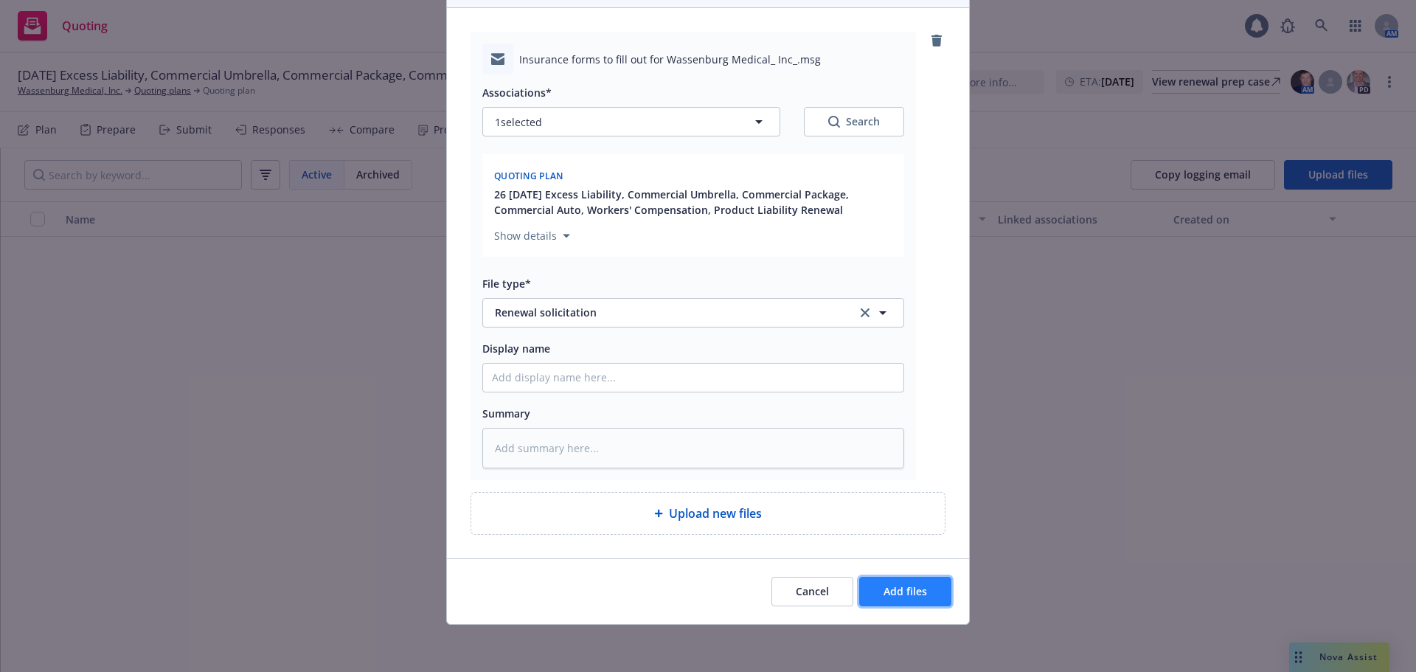
click at [907, 591] on span "Add files" at bounding box center [906, 591] width 44 height 14
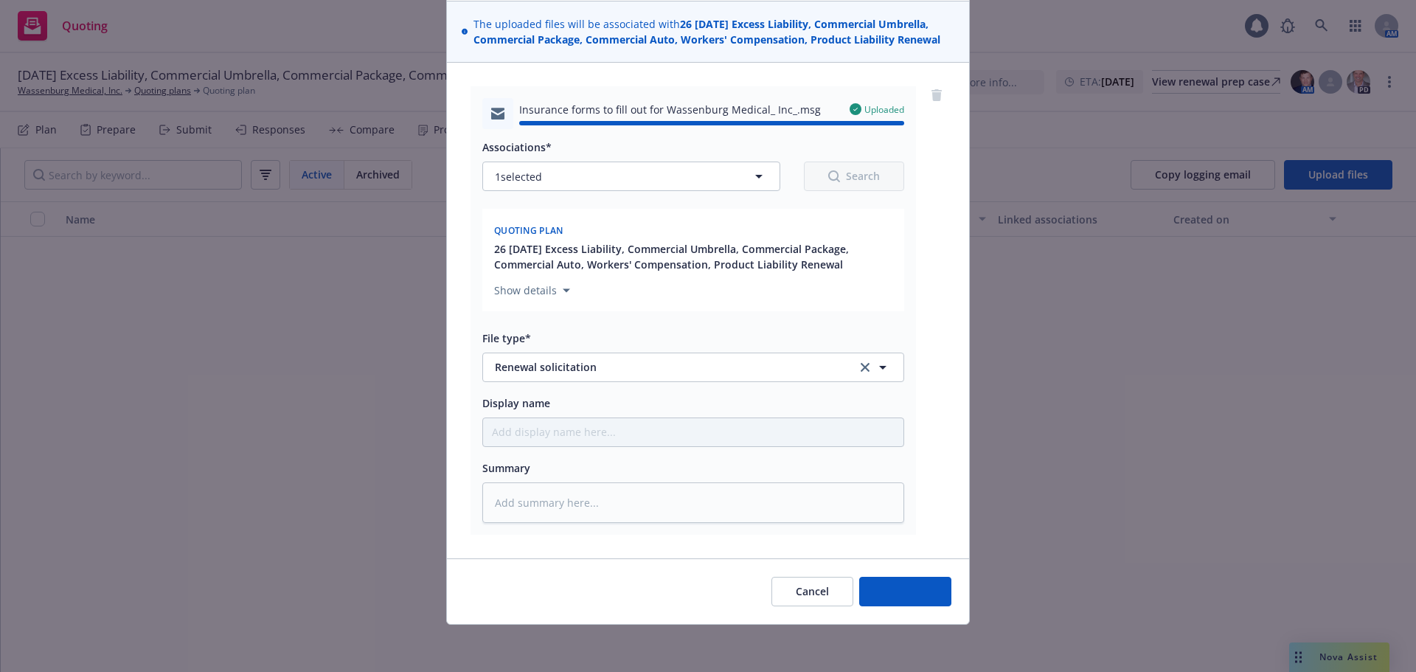
type textarea "x"
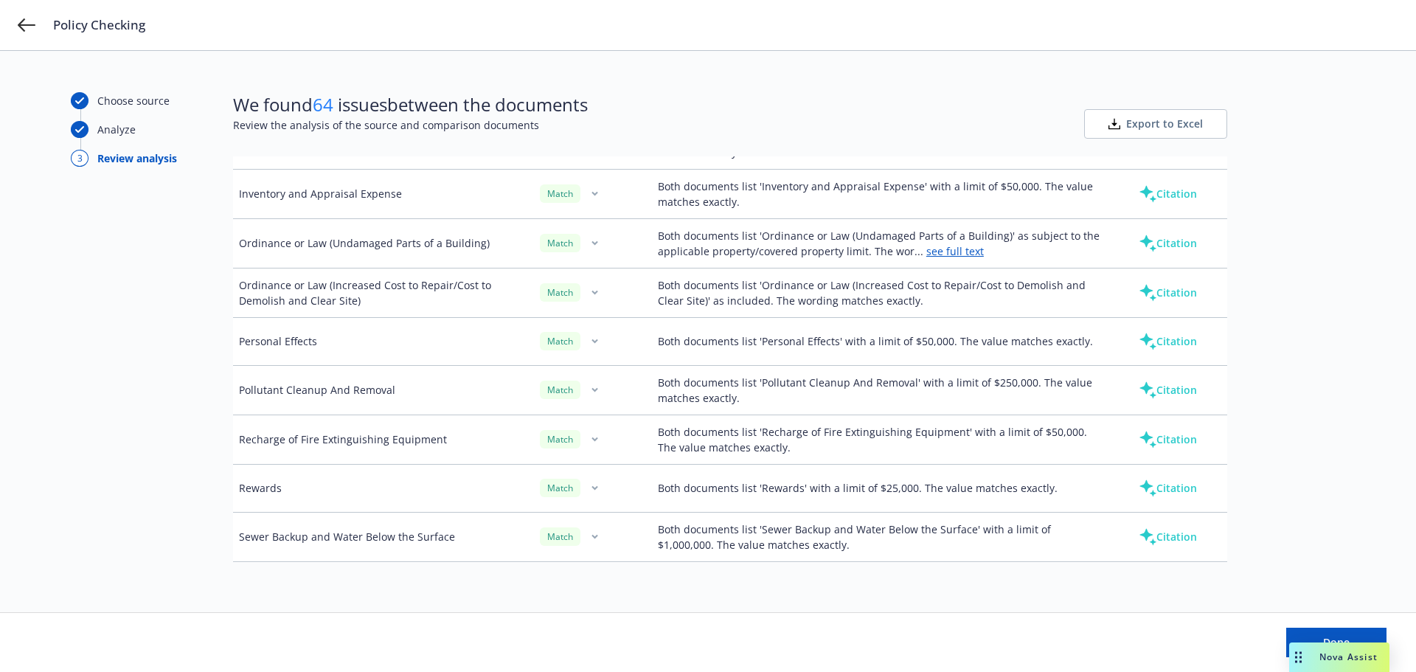
scroll to position [1067, 0]
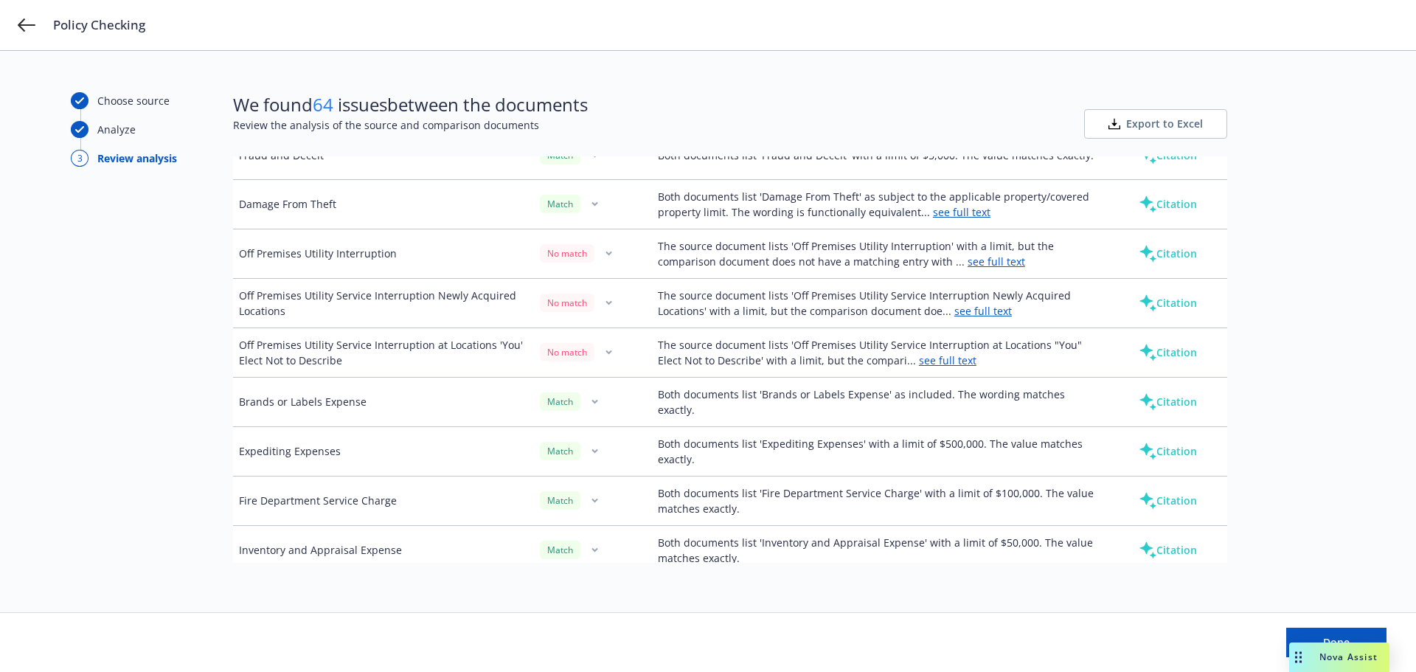
click at [982, 263] on link "see full text" at bounding box center [997, 261] width 58 height 14
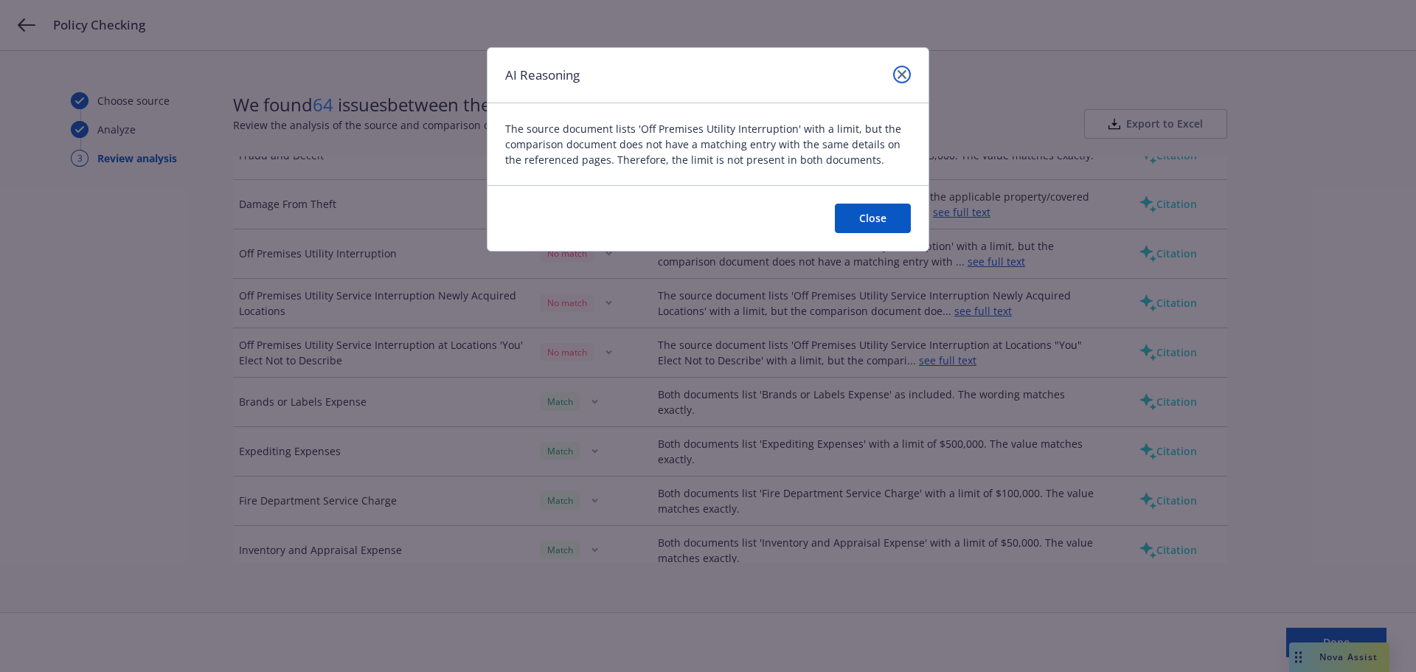
click at [902, 71] on icon "close" at bounding box center [902, 74] width 9 height 9
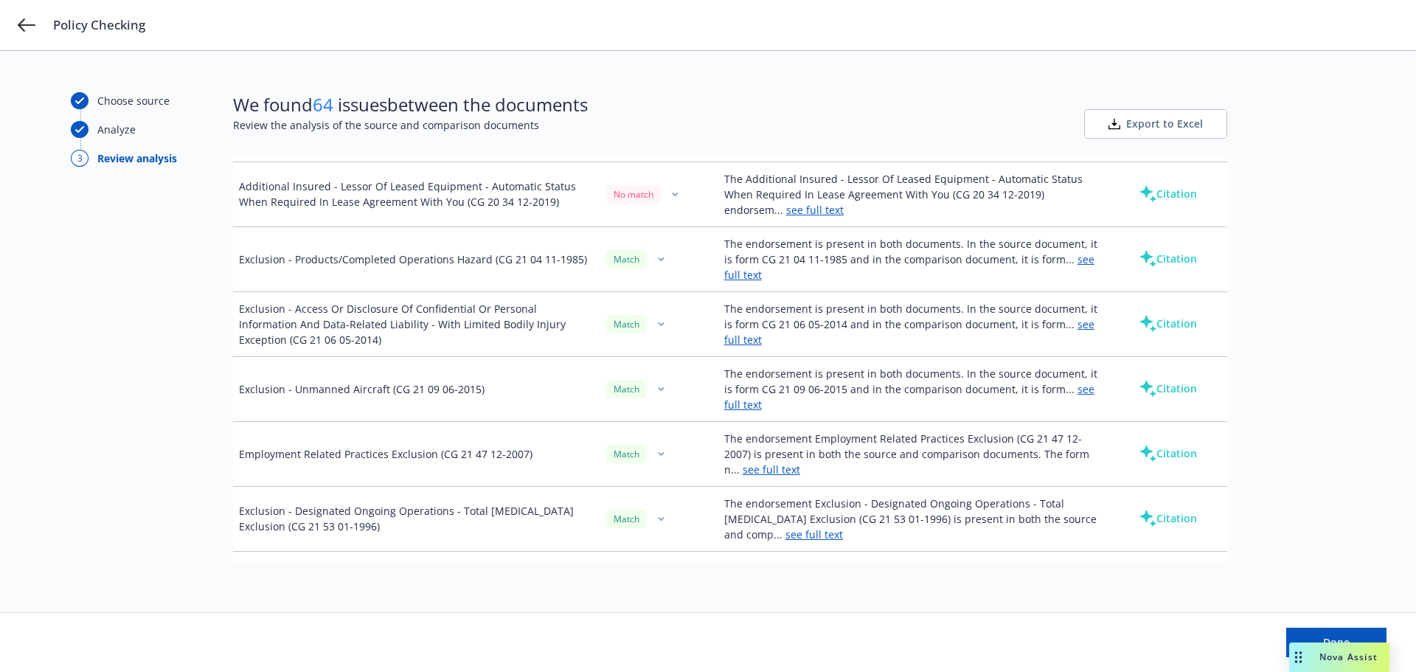
scroll to position [11048, 0]
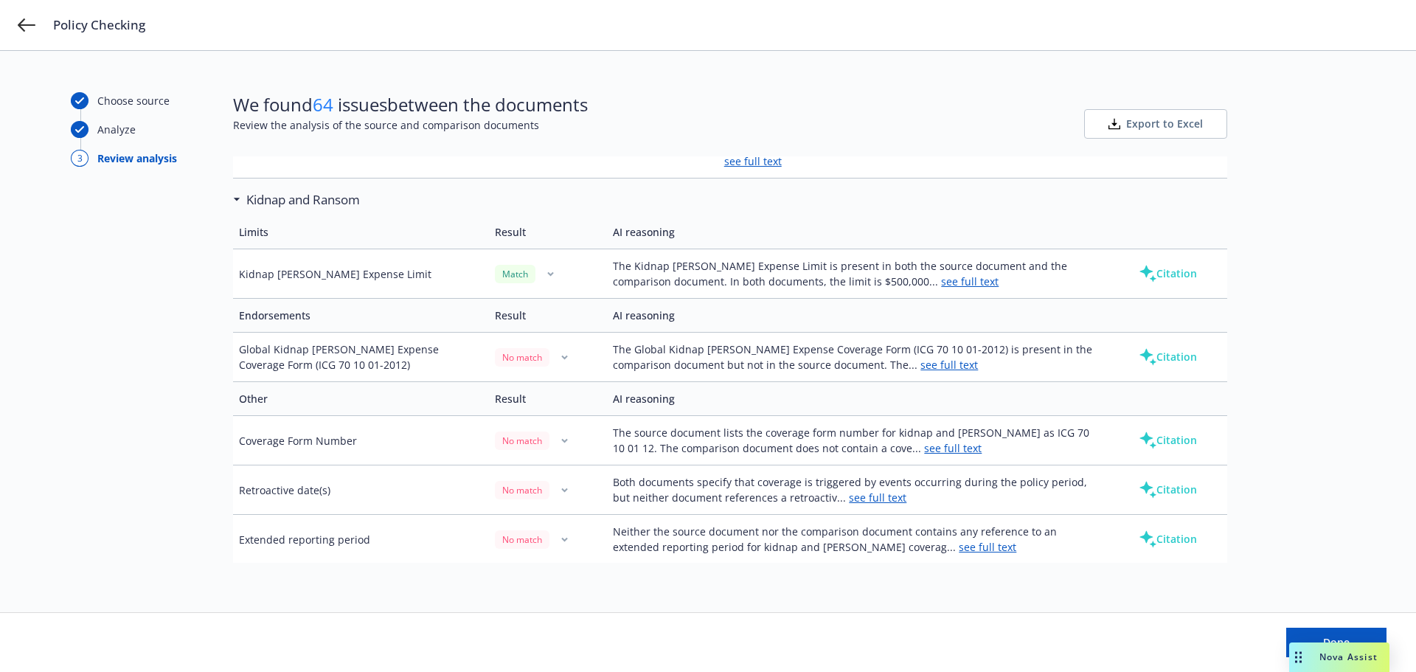
click at [856, 496] on link "see full text" at bounding box center [878, 498] width 58 height 14
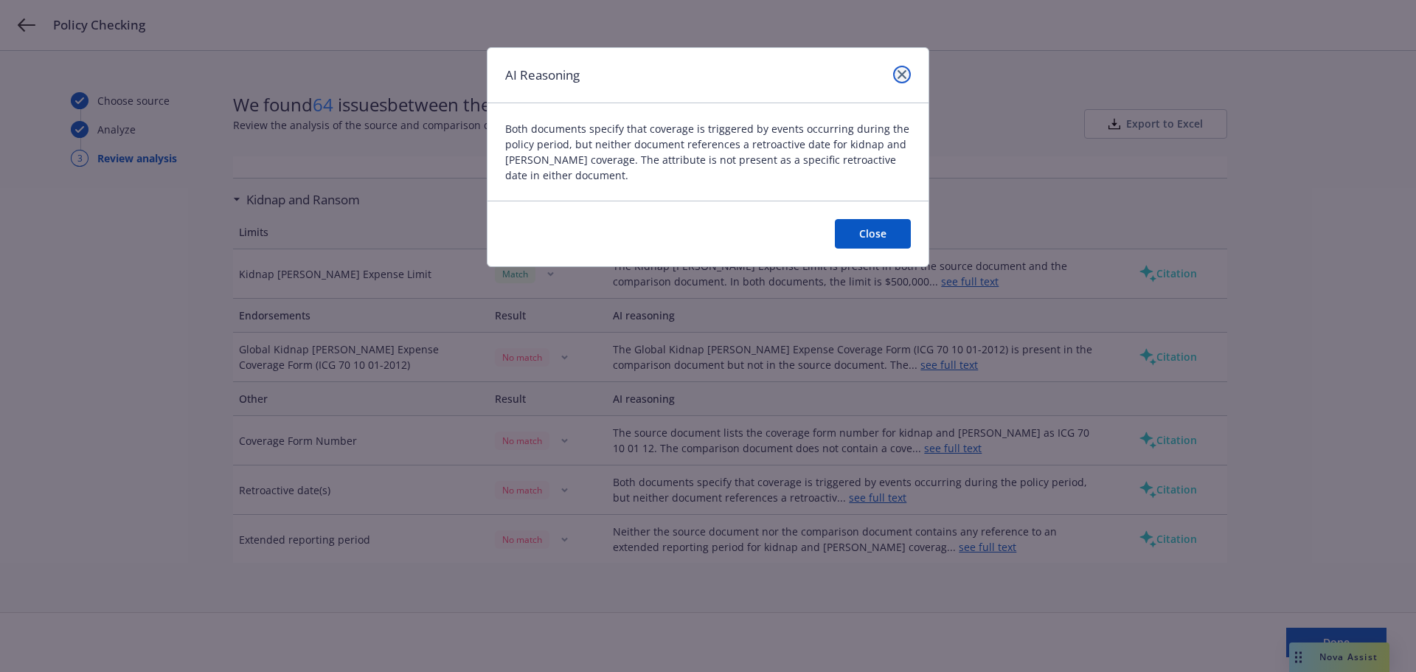
click at [907, 72] on link "close" at bounding box center [902, 75] width 18 height 18
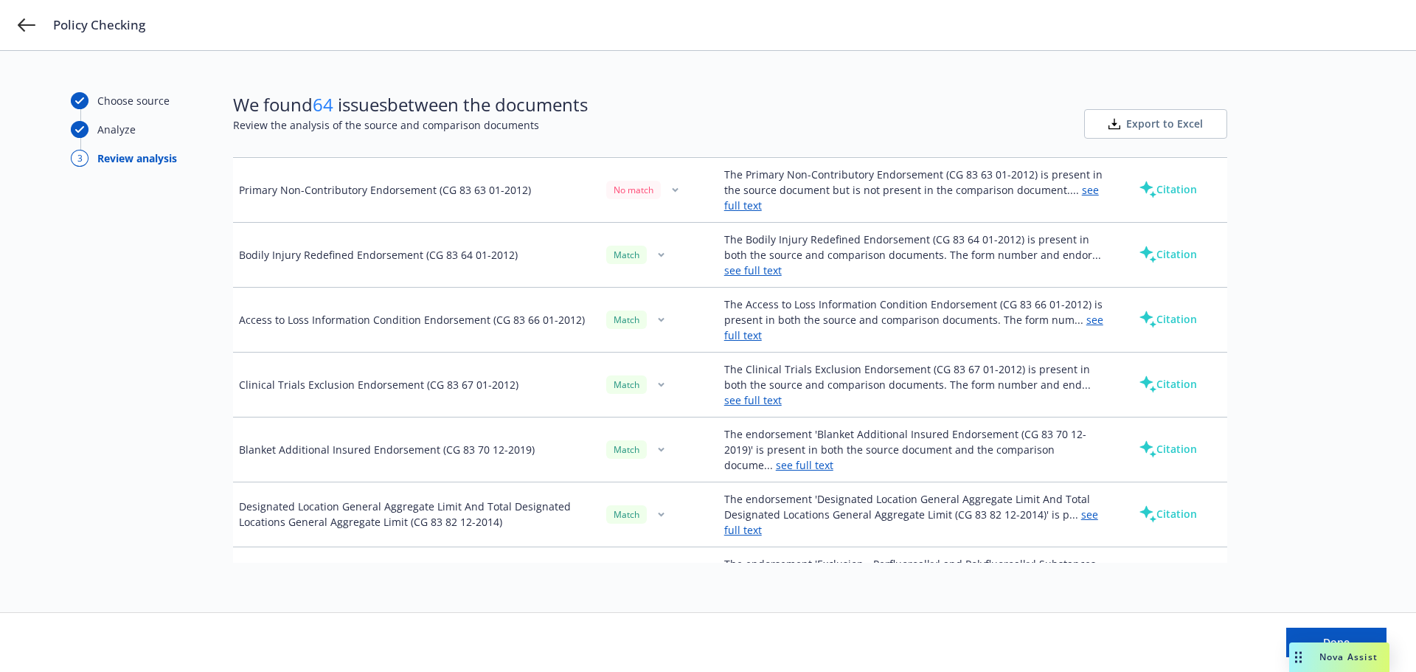
scroll to position [9914, 0]
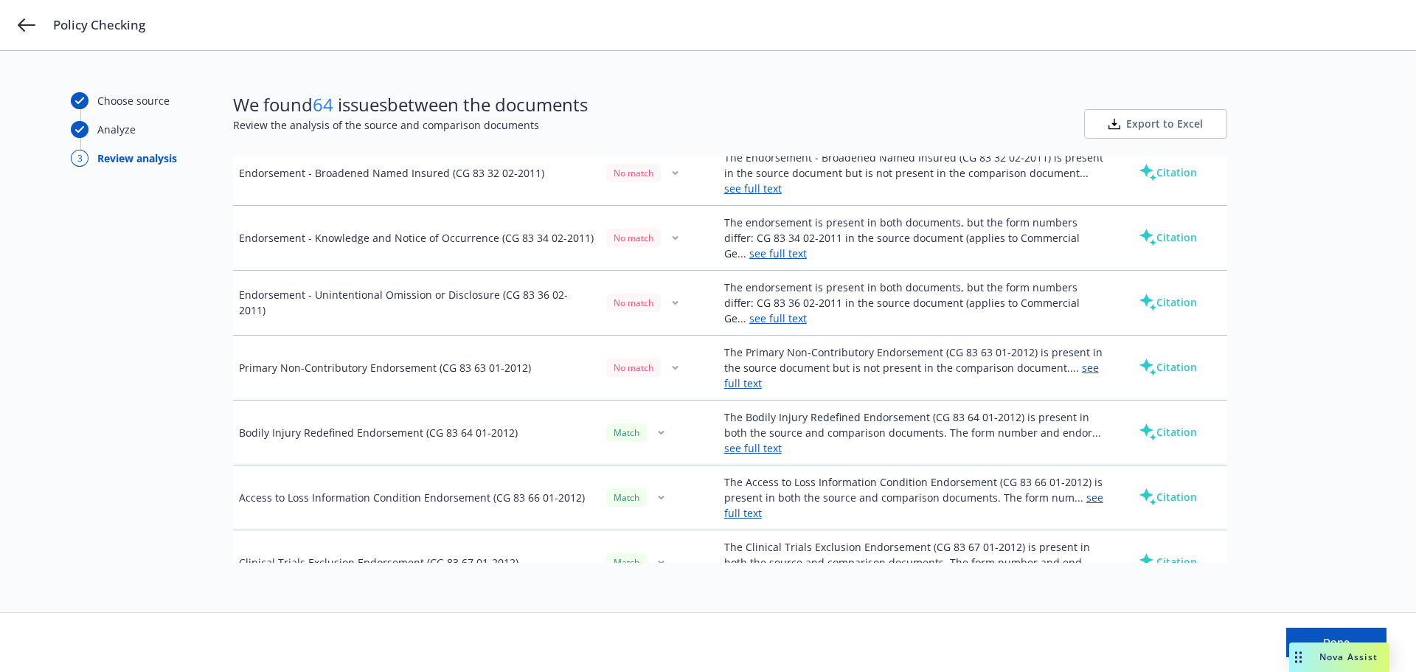
click at [35, 28] on div "Policy Checking" at bounding box center [708, 25] width 1416 height 50
click at [30, 28] on icon at bounding box center [27, 25] width 18 height 18
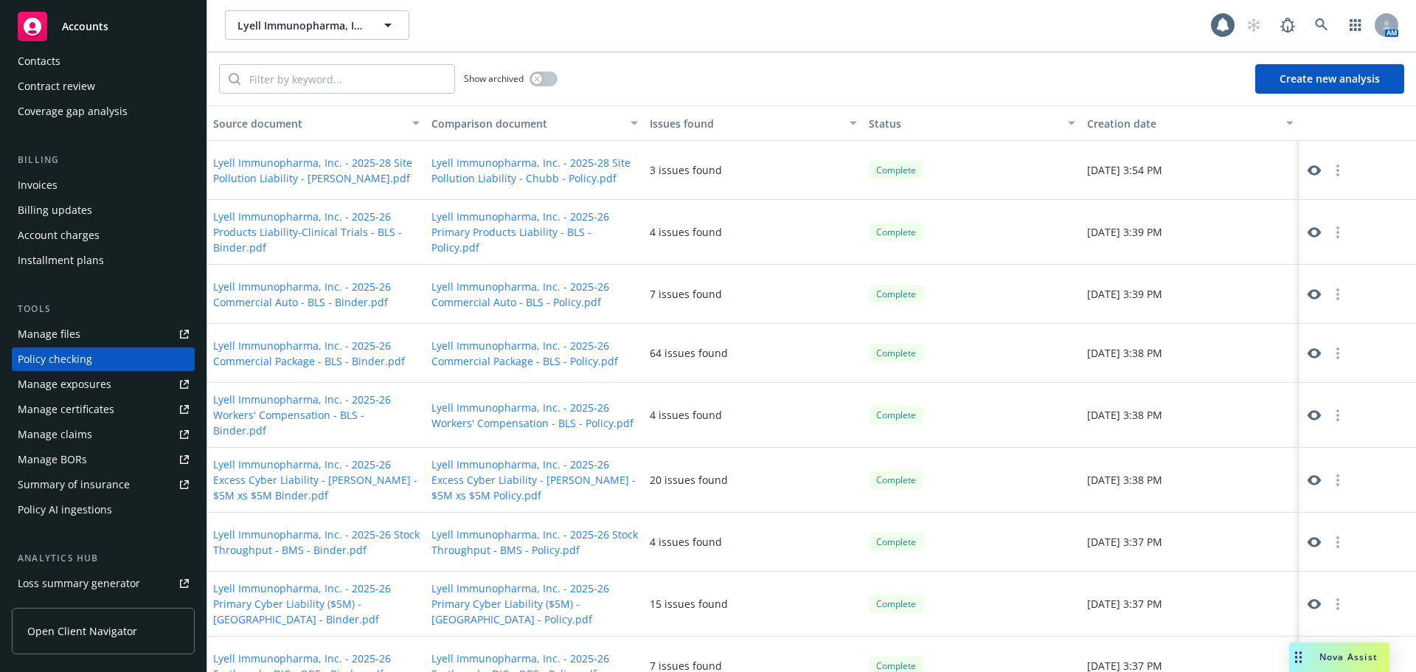
click at [1308, 170] on icon at bounding box center [1314, 170] width 13 height 10
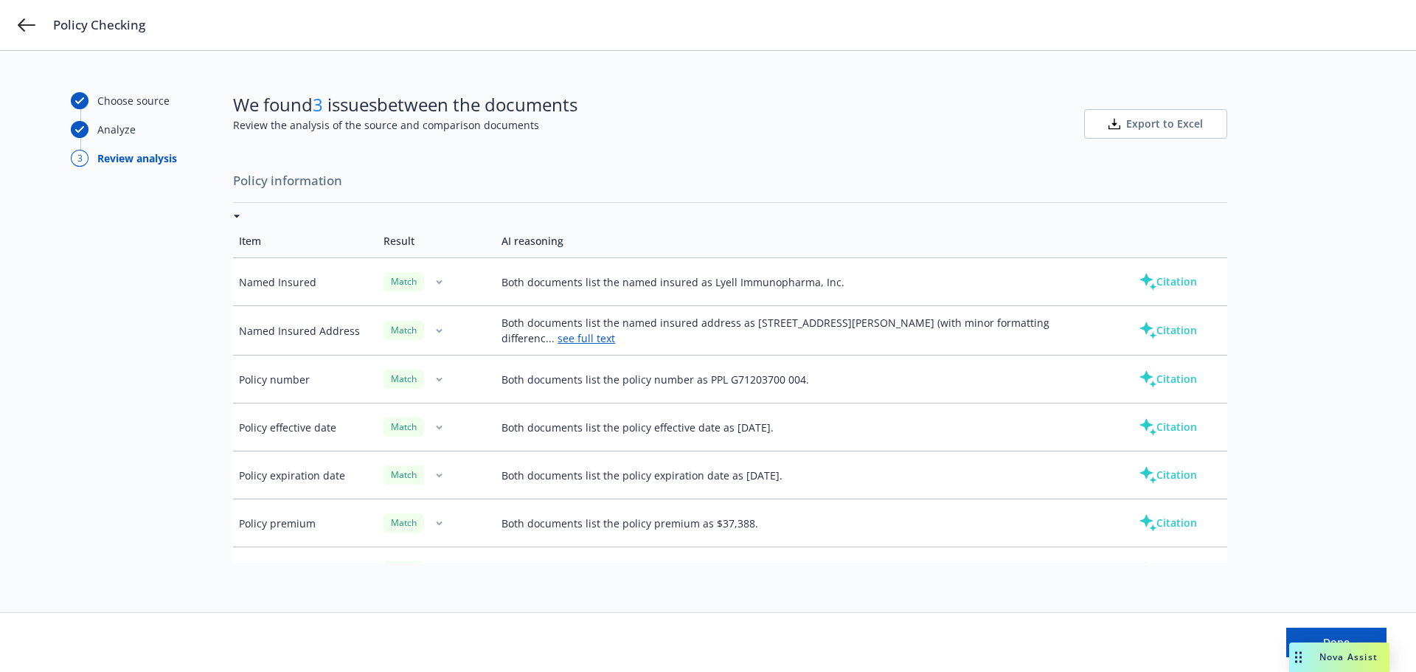
click at [15, 30] on div "Policy Checking" at bounding box center [708, 25] width 1416 height 50
click at [24, 30] on icon at bounding box center [27, 24] width 18 height 13
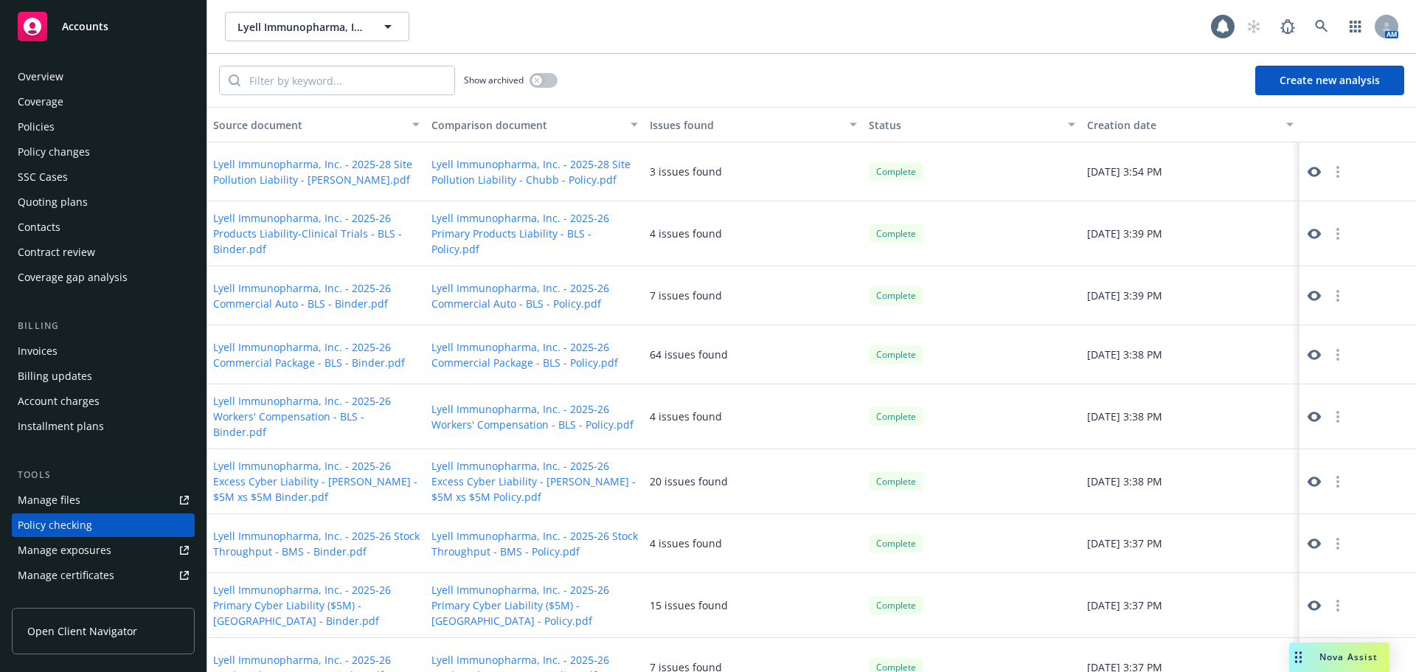
click at [53, 73] on div "Overview" at bounding box center [41, 77] width 46 height 24
